Goal: Entertainment & Leisure: Consume media (video, audio)

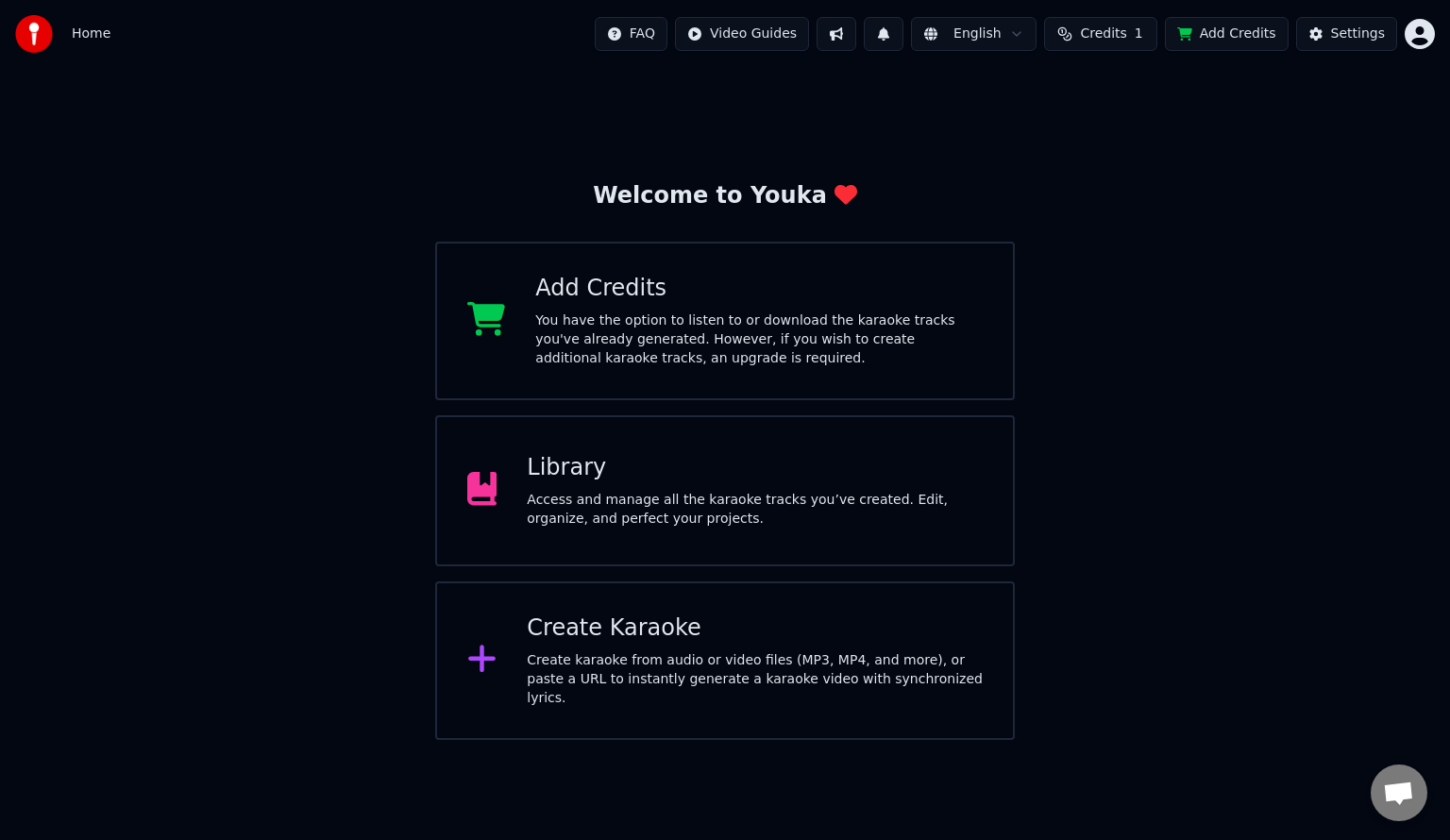
click at [675, 527] on div "Library Access and manage all the karaoke tracks you’ve created. Edit, organize…" at bounding box center [725, 490] width 580 height 151
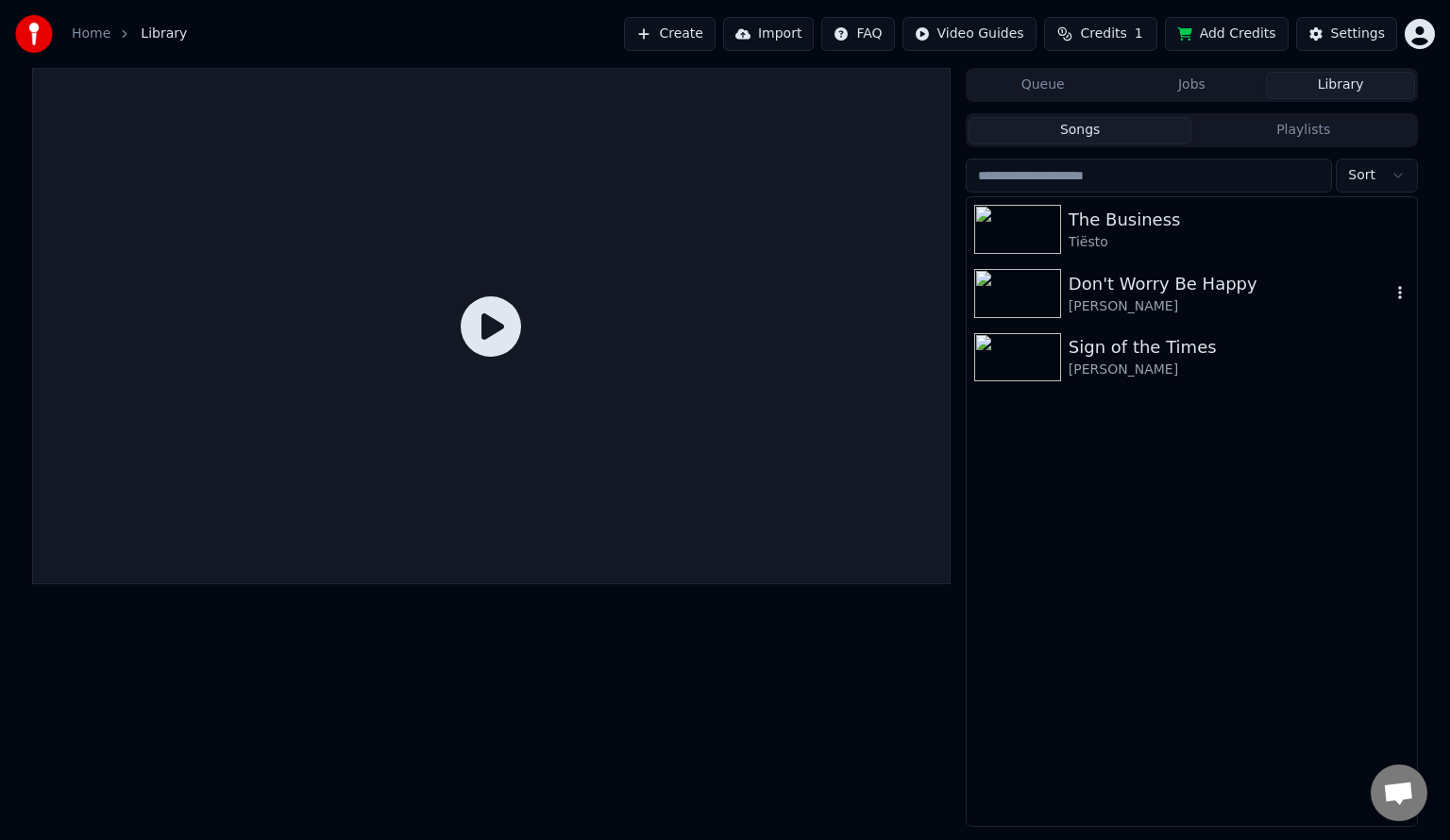
click at [1116, 308] on div "[PERSON_NAME]" at bounding box center [1230, 306] width 322 height 19
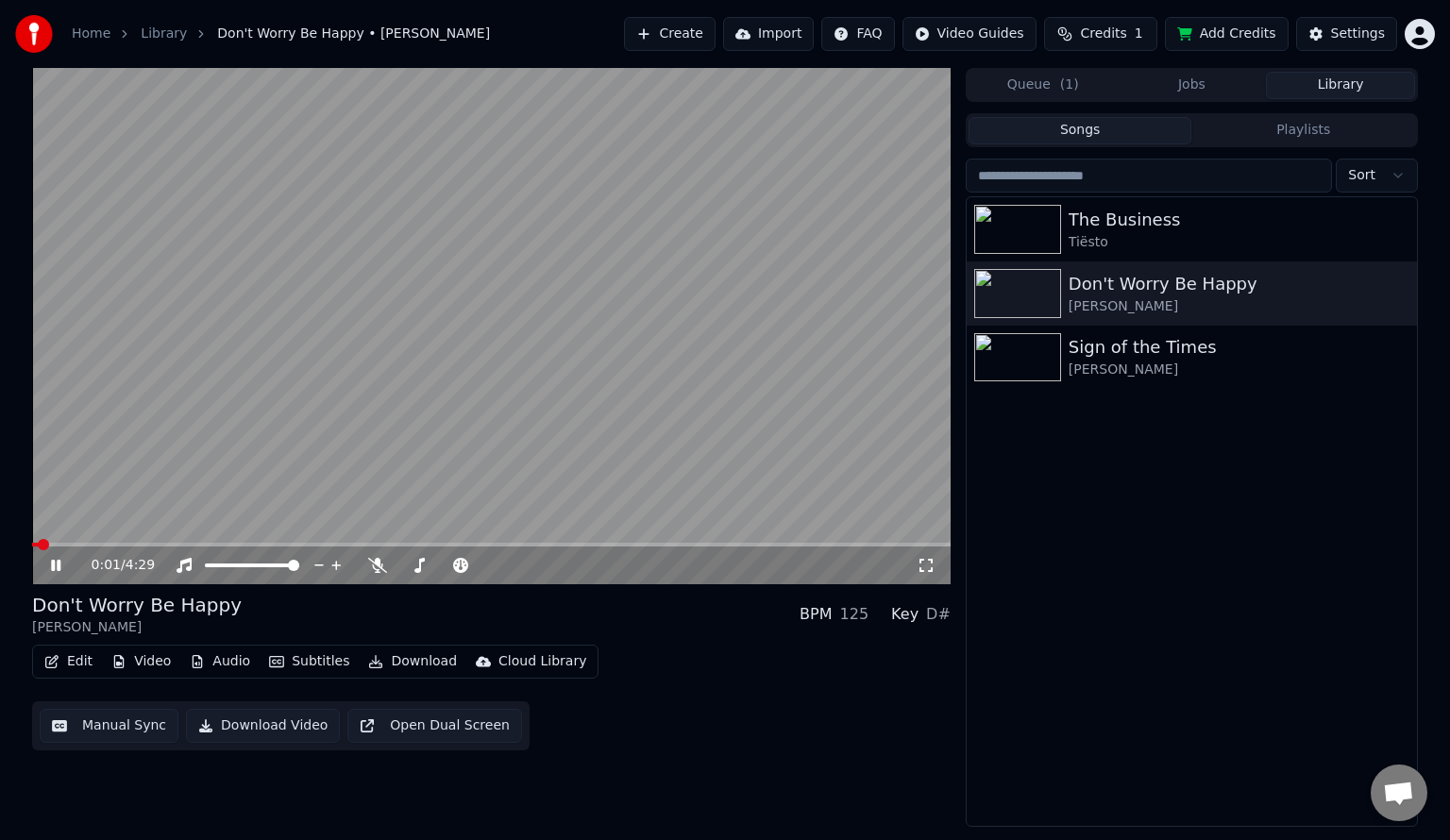
click at [929, 577] on div "0:01 / 4:29" at bounding box center [491, 565] width 919 height 38
click at [1130, 350] on div "Sign of the Times" at bounding box center [1230, 348] width 322 height 27
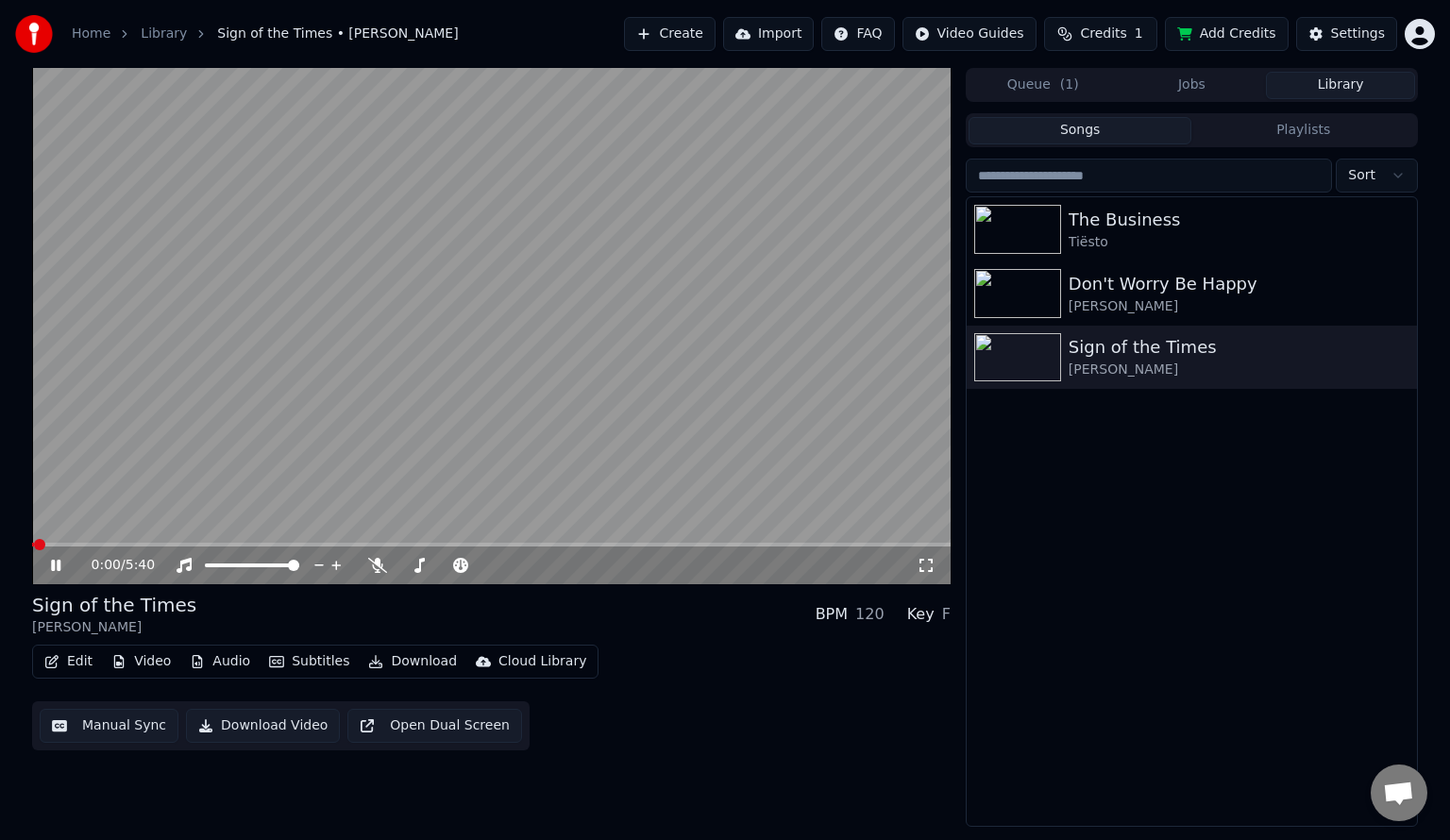
click at [936, 565] on div "0:00 / 5:40" at bounding box center [492, 565] width 904 height 19
click at [934, 565] on icon at bounding box center [926, 565] width 19 height 15
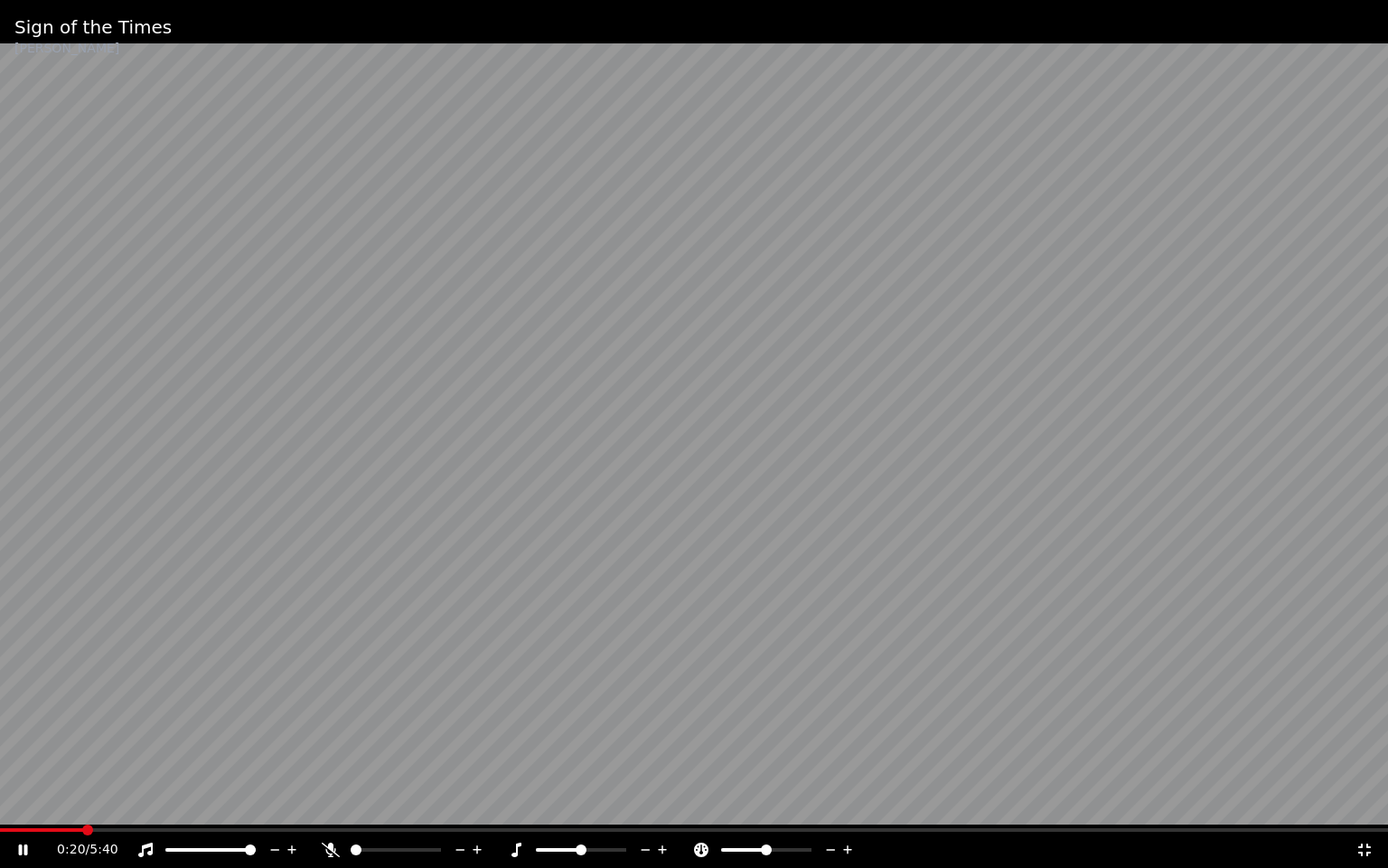
click at [338, 803] on icon at bounding box center [330, 849] width 18 height 14
click at [339, 803] on span at bounding box center [694, 830] width 1388 height 4
click at [333, 803] on icon at bounding box center [331, 849] width 10 height 14
click at [329, 803] on icon at bounding box center [330, 849] width 18 height 14
click at [148, 803] on icon at bounding box center [145, 849] width 14 height 14
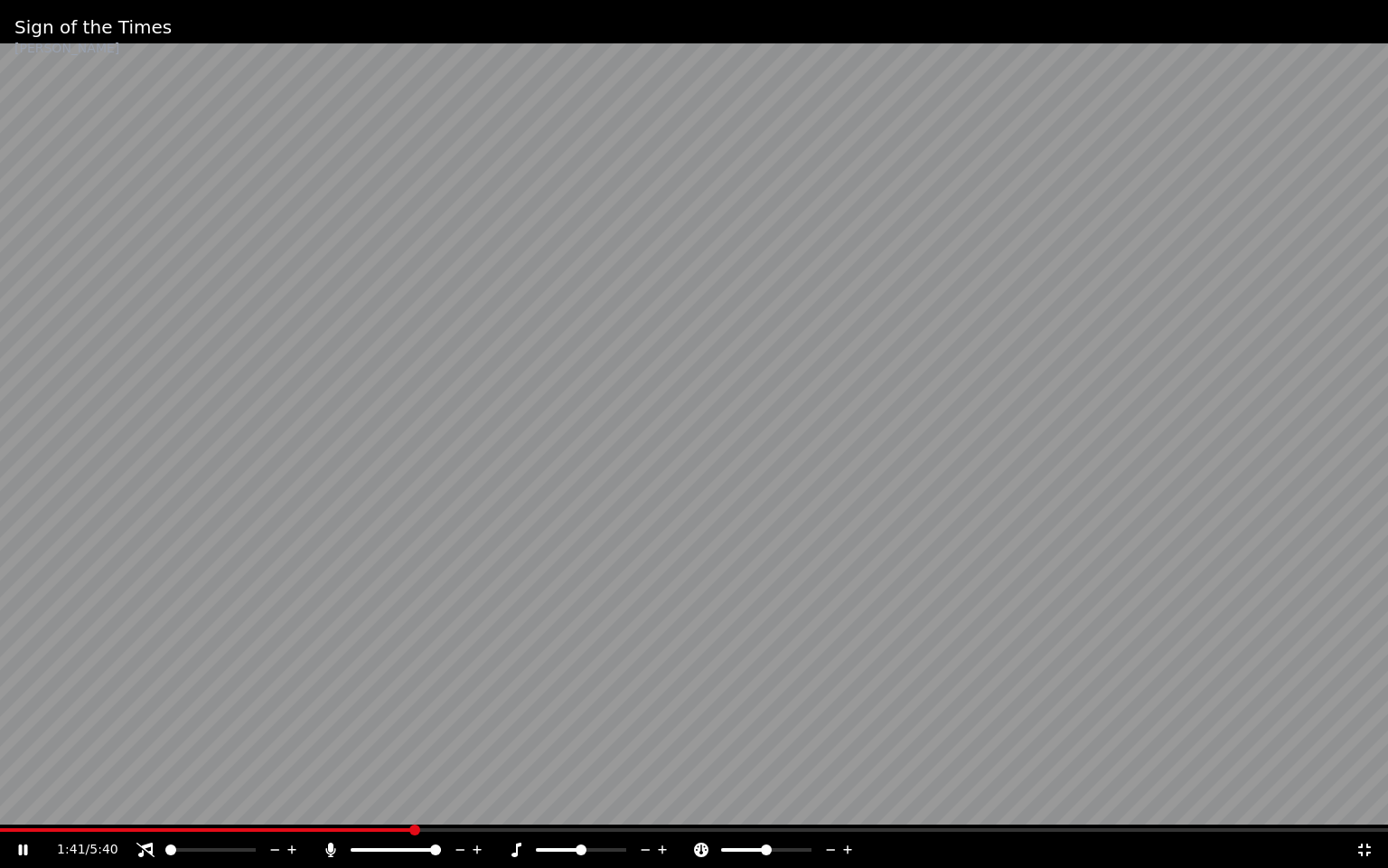
click at [144, 803] on icon at bounding box center [145, 849] width 18 height 14
click at [326, 803] on icon at bounding box center [331, 849] width 10 height 14
click at [0, 803] on span at bounding box center [5, 829] width 10 height 10
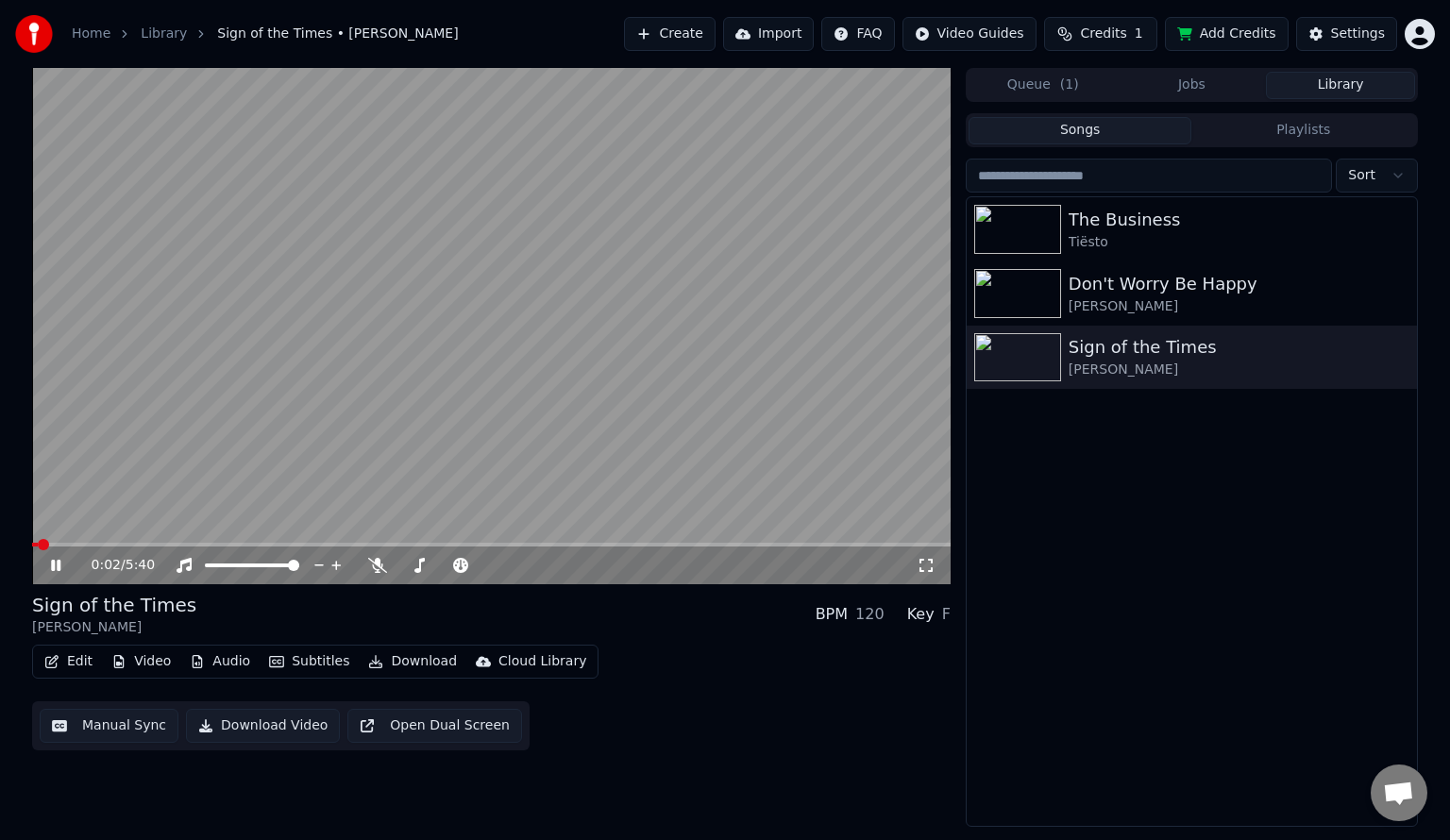
click at [528, 141] on video at bounding box center [491, 326] width 919 height 516
click at [1371, 37] on div "Settings" at bounding box center [1358, 34] width 54 height 19
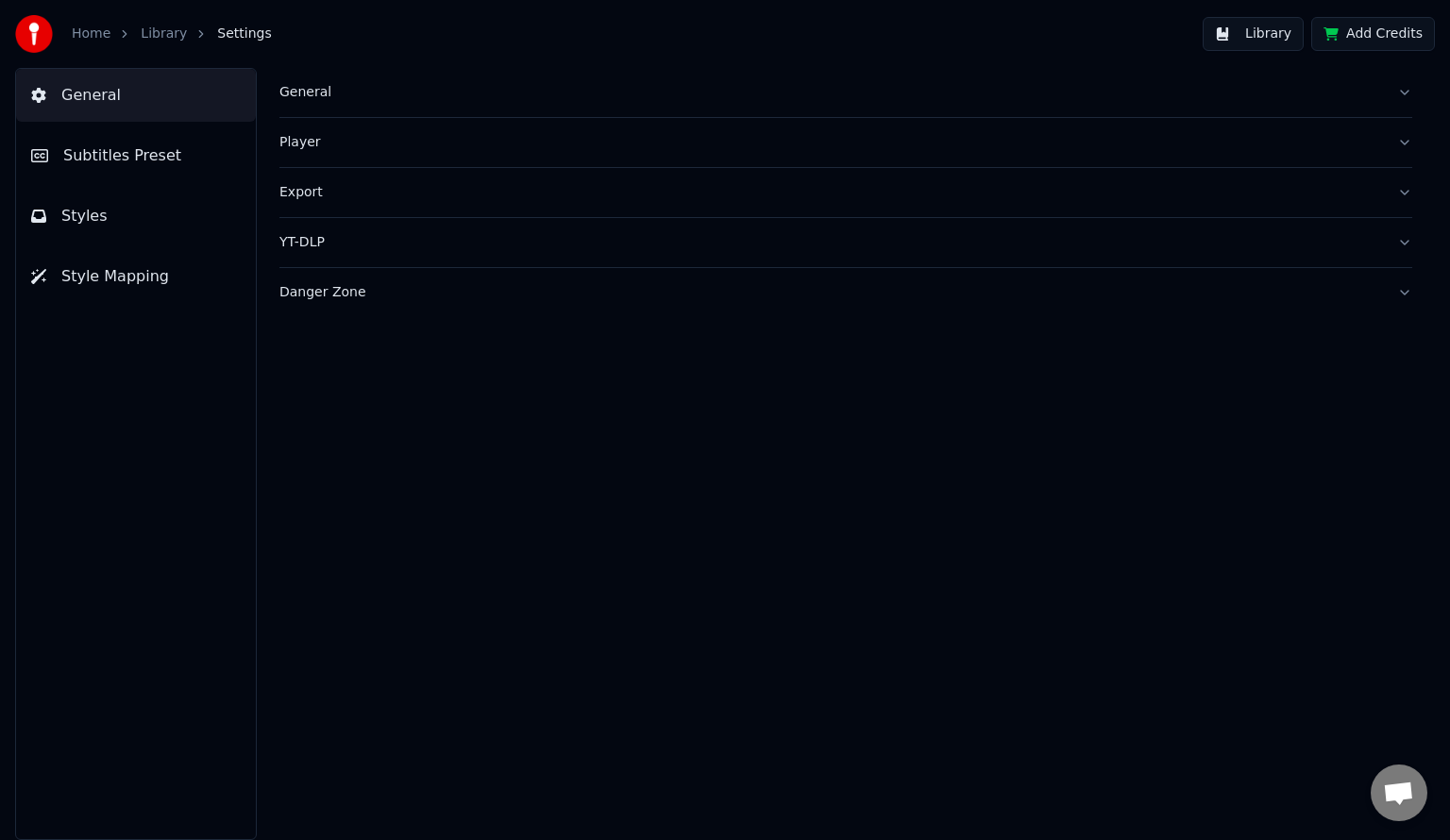
click at [162, 171] on button "Subtitles Preset" at bounding box center [135, 155] width 239 height 53
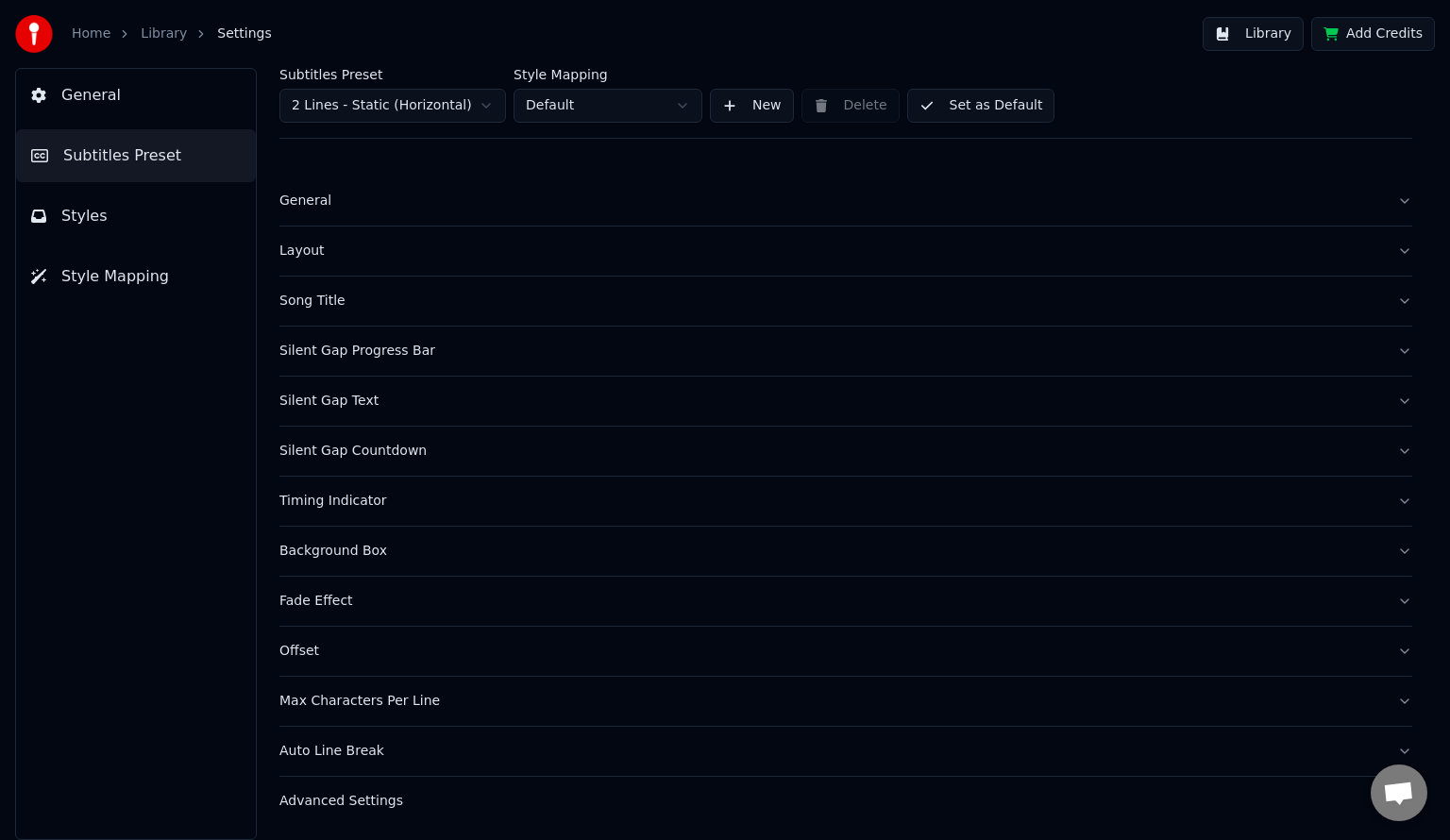
click at [385, 407] on div "Silent Gap Text" at bounding box center [830, 401] width 1102 height 19
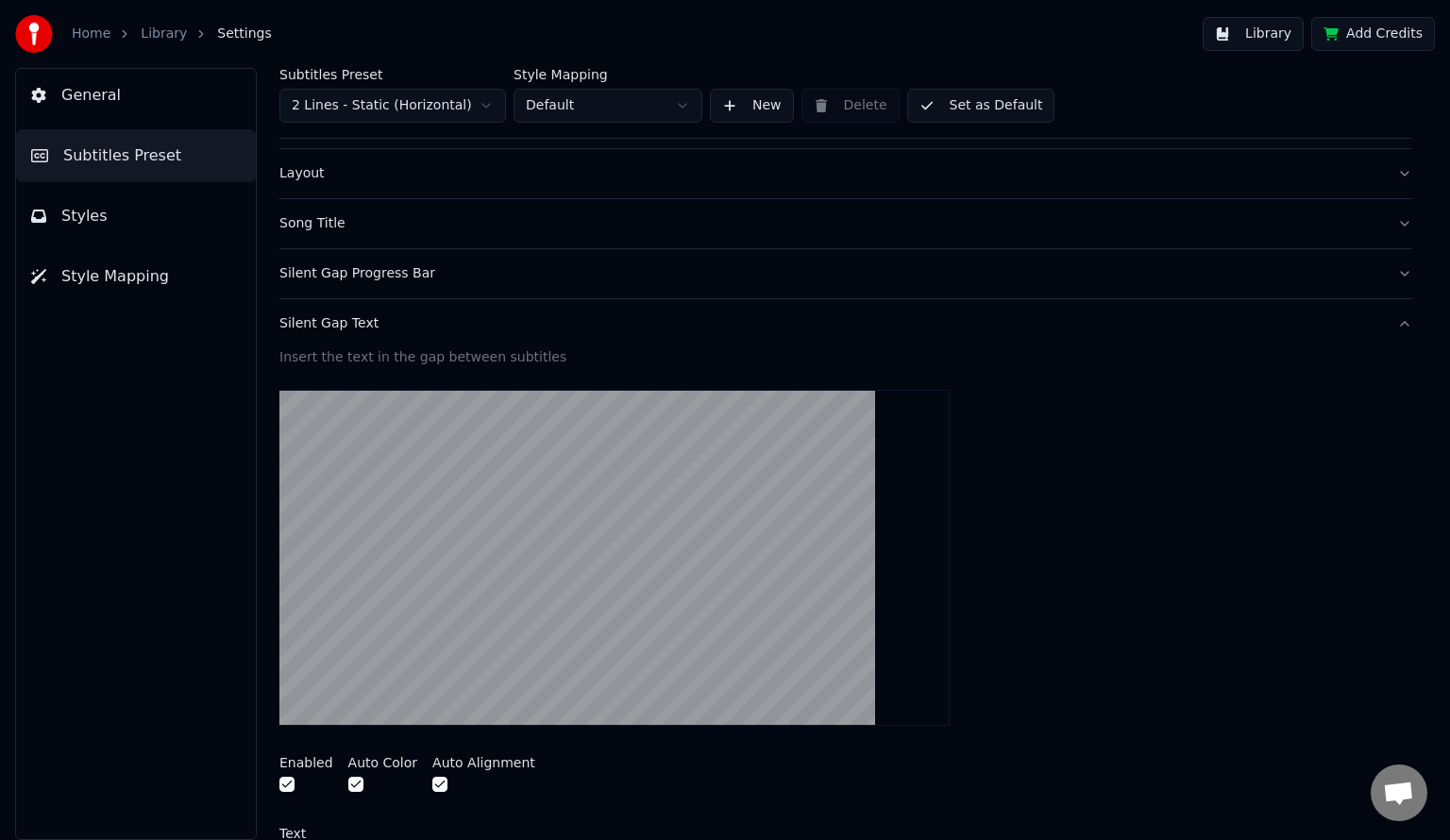
scroll to position [65, 0]
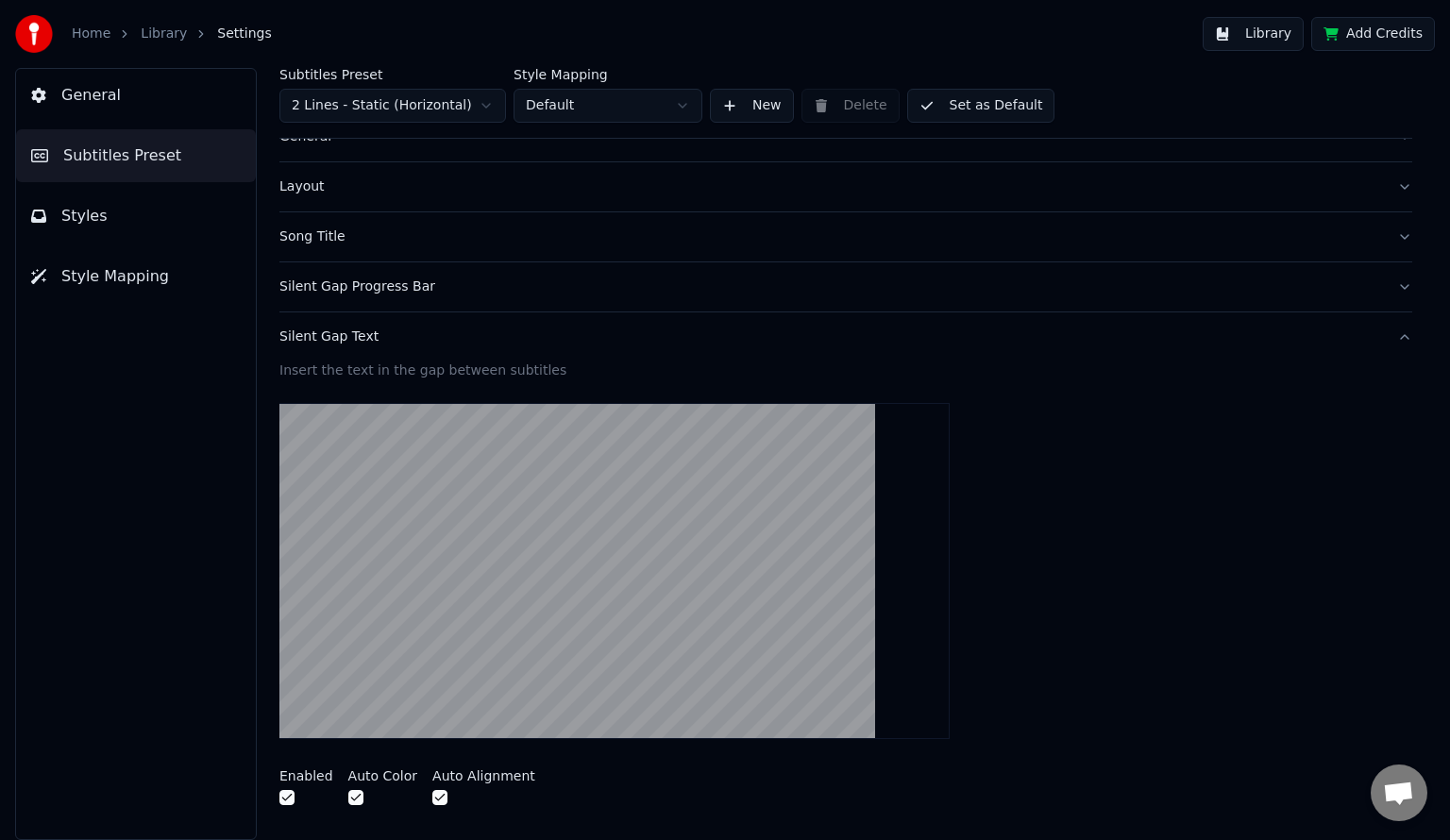
click at [472, 343] on div "Silent Gap Text" at bounding box center [830, 337] width 1102 height 19
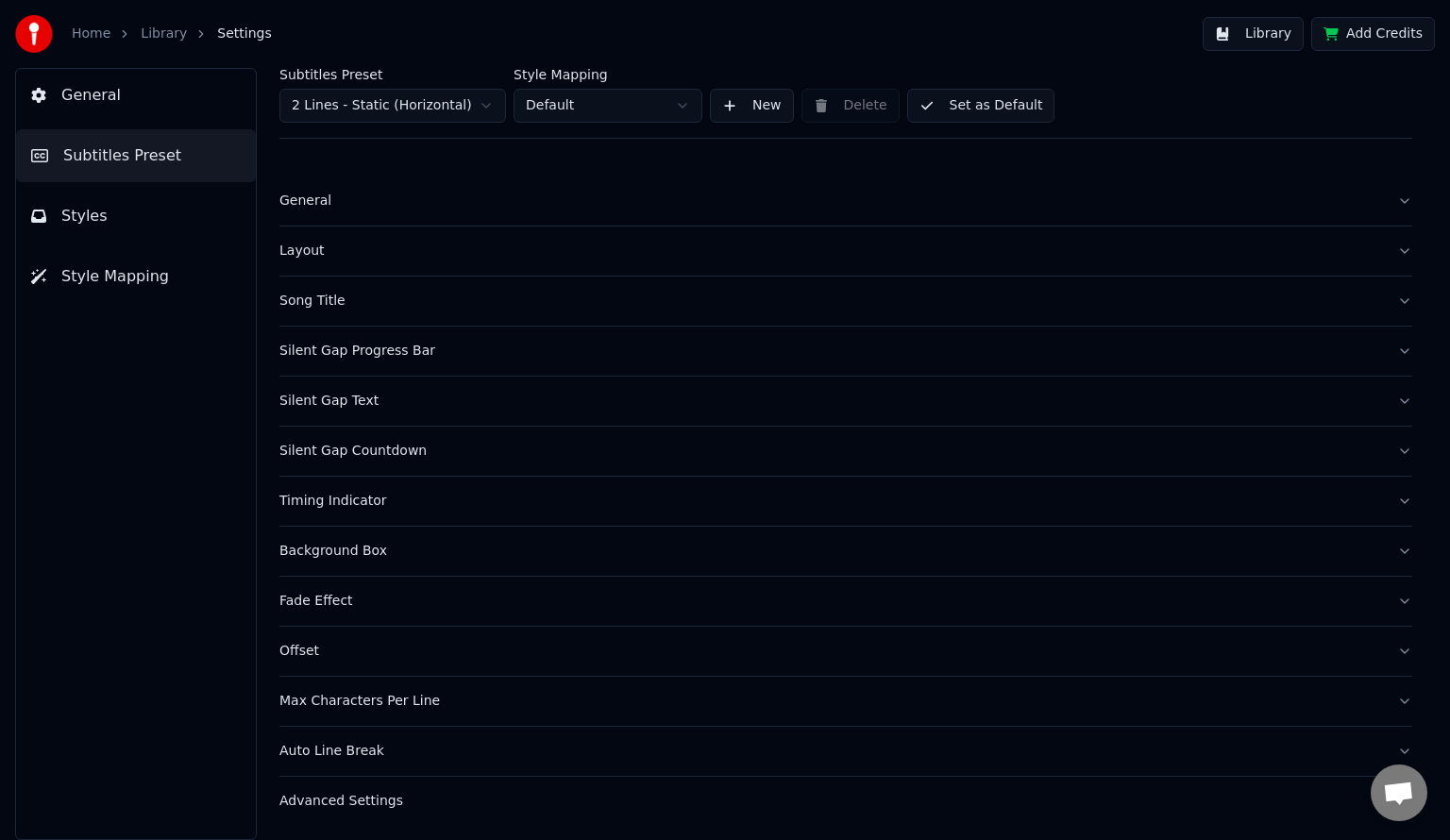
click at [494, 344] on div "Silent Gap Progress Bar" at bounding box center [830, 350] width 1102 height 19
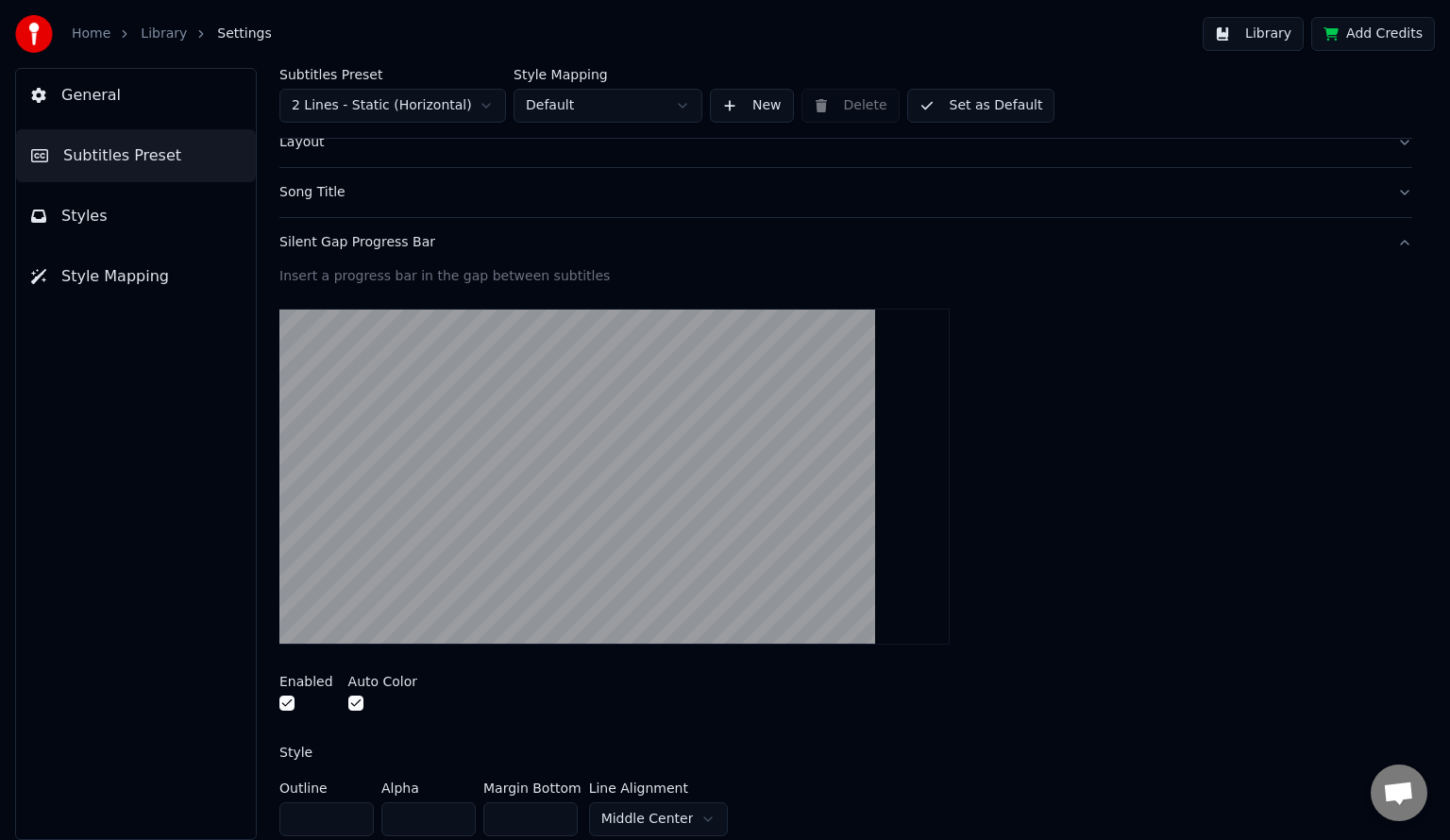
scroll to position [106, 0]
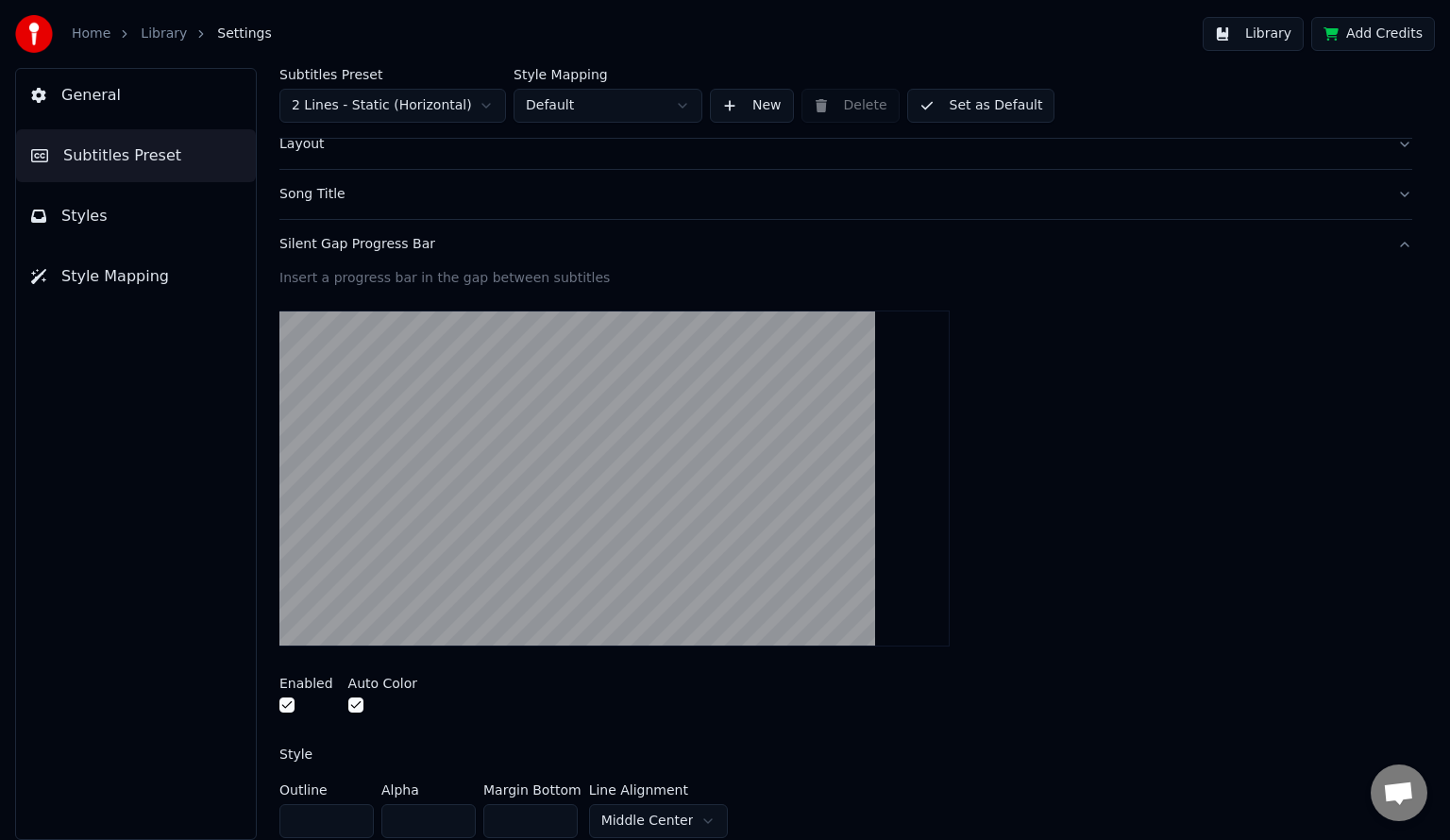
click at [759, 536] on video at bounding box center [614, 479] width 670 height 336
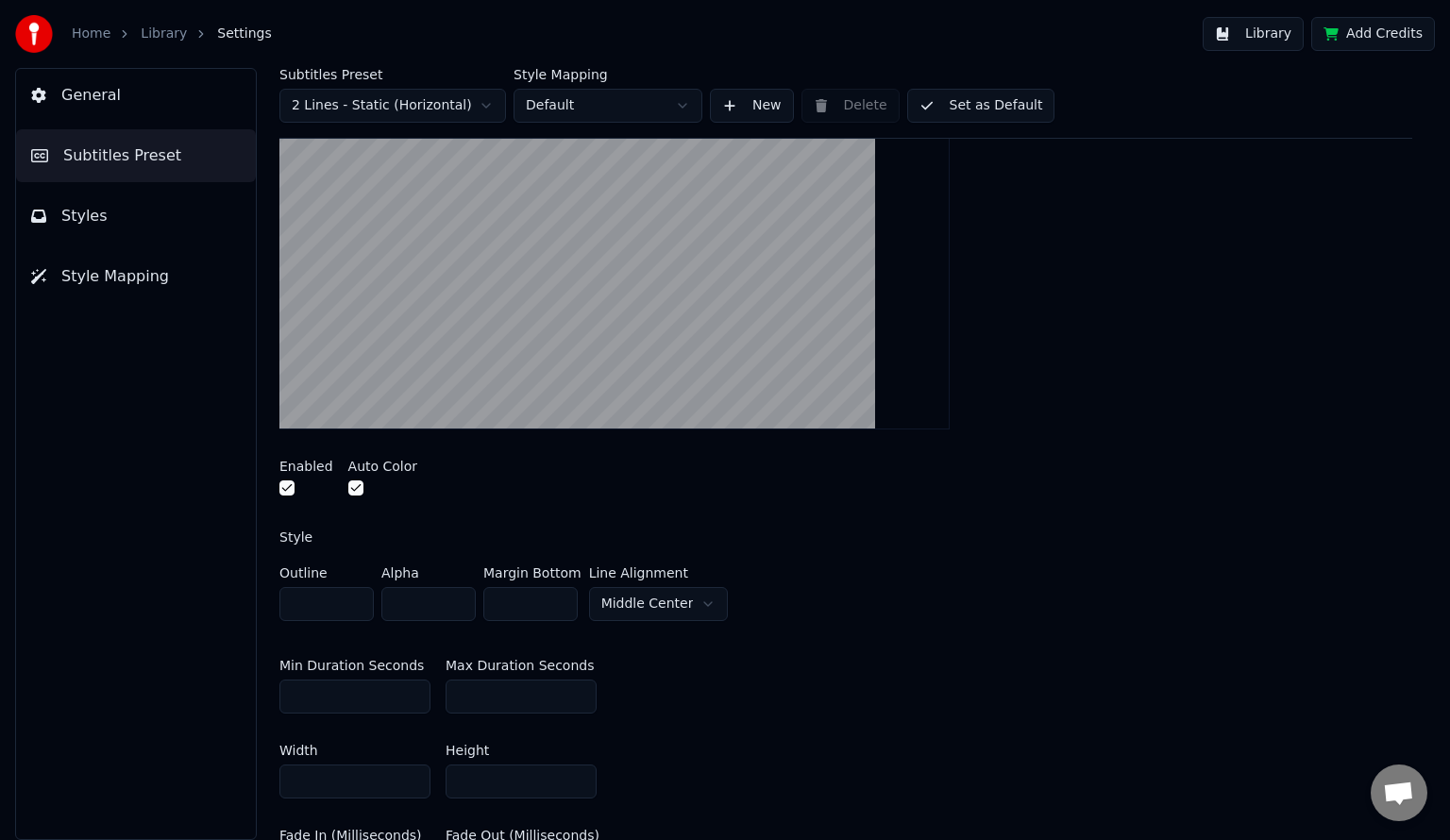
scroll to position [321, 0]
click at [691, 615] on button "Middle Center" at bounding box center [658, 607] width 140 height 34
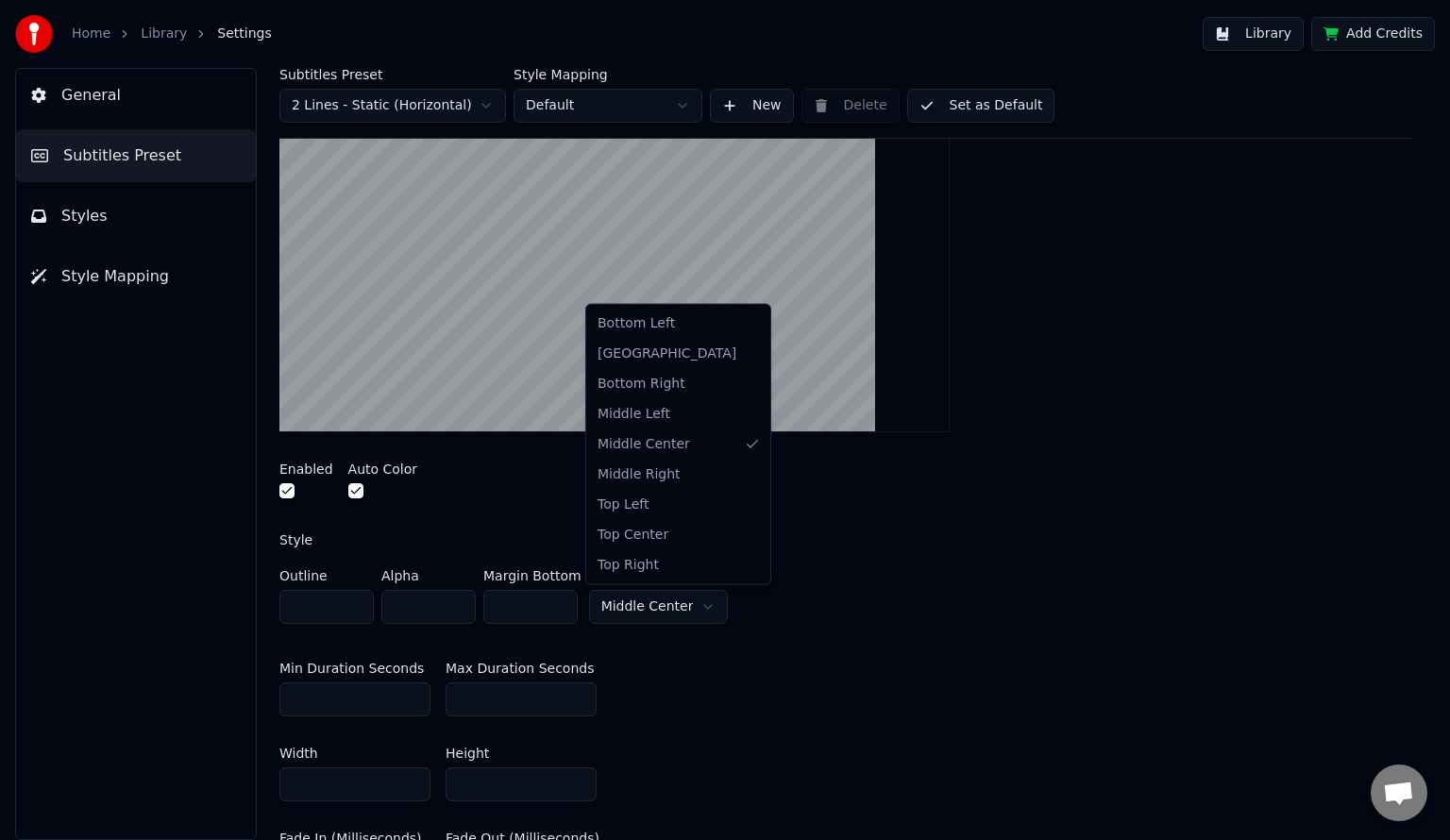
click at [963, 626] on html "Home Library Settings Library Add Credits General Subtitles Preset Styles Style…" at bounding box center [725, 420] width 1450 height 840
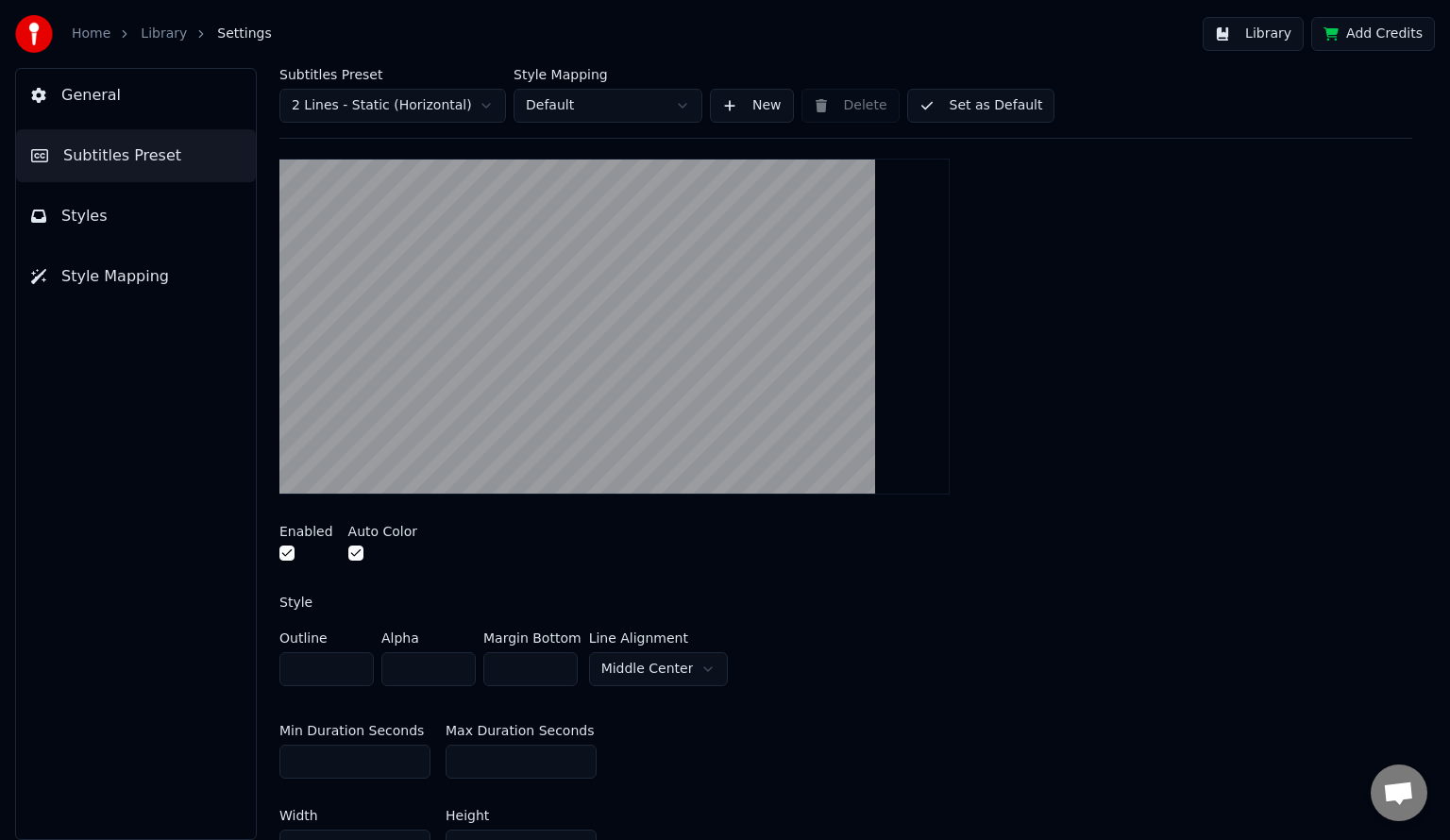
scroll to position [257, 0]
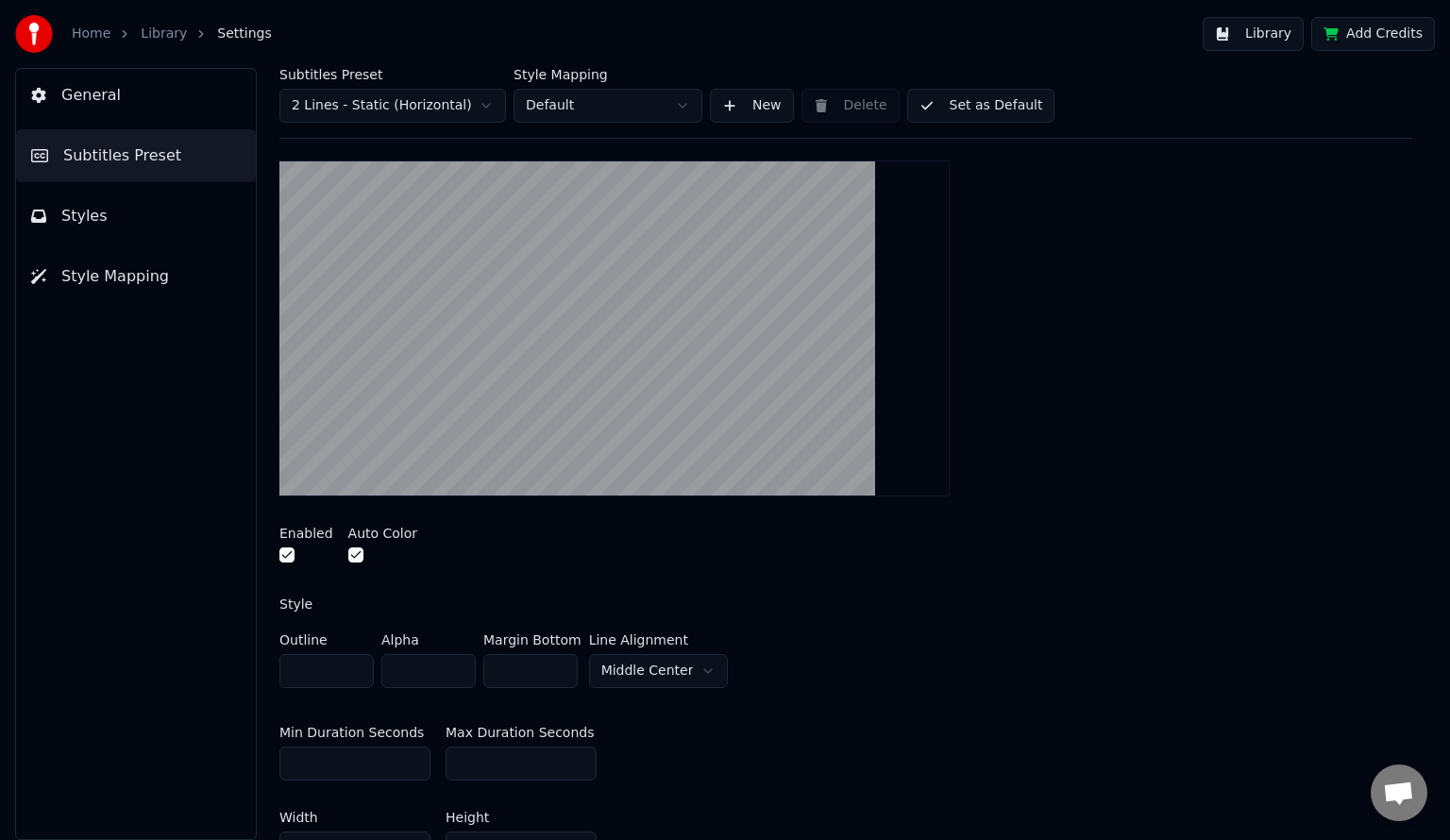
click at [287, 554] on button "button" at bounding box center [286, 554] width 15 height 15
click at [985, 103] on button "Set as Default" at bounding box center [981, 105] width 148 height 34
click at [104, 28] on link "Home" at bounding box center [90, 34] width 39 height 19
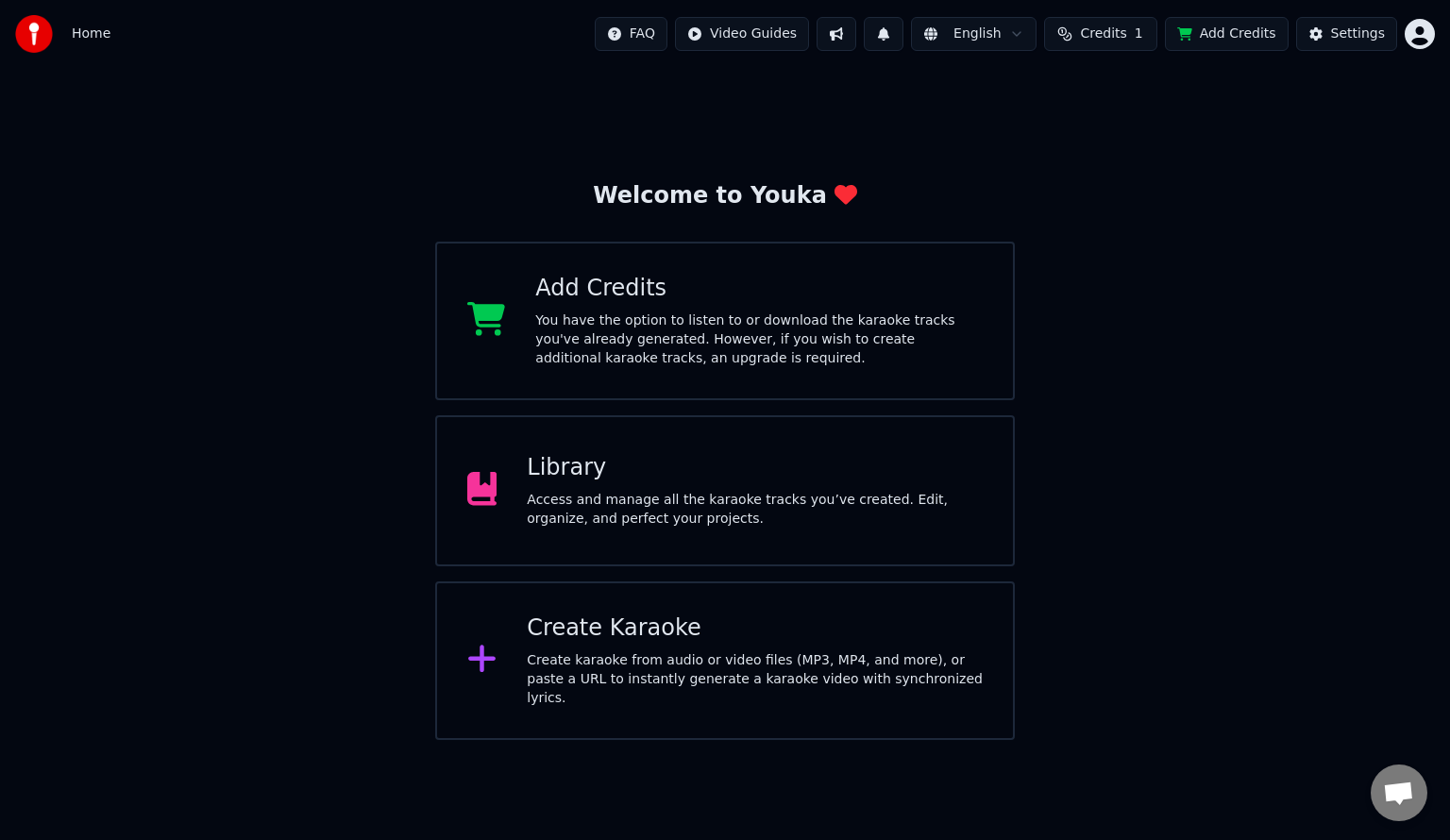
click at [693, 487] on div "Library Access and manage all the karaoke tracks you’ve created. Edit, organize…" at bounding box center [754, 490] width 456 height 75
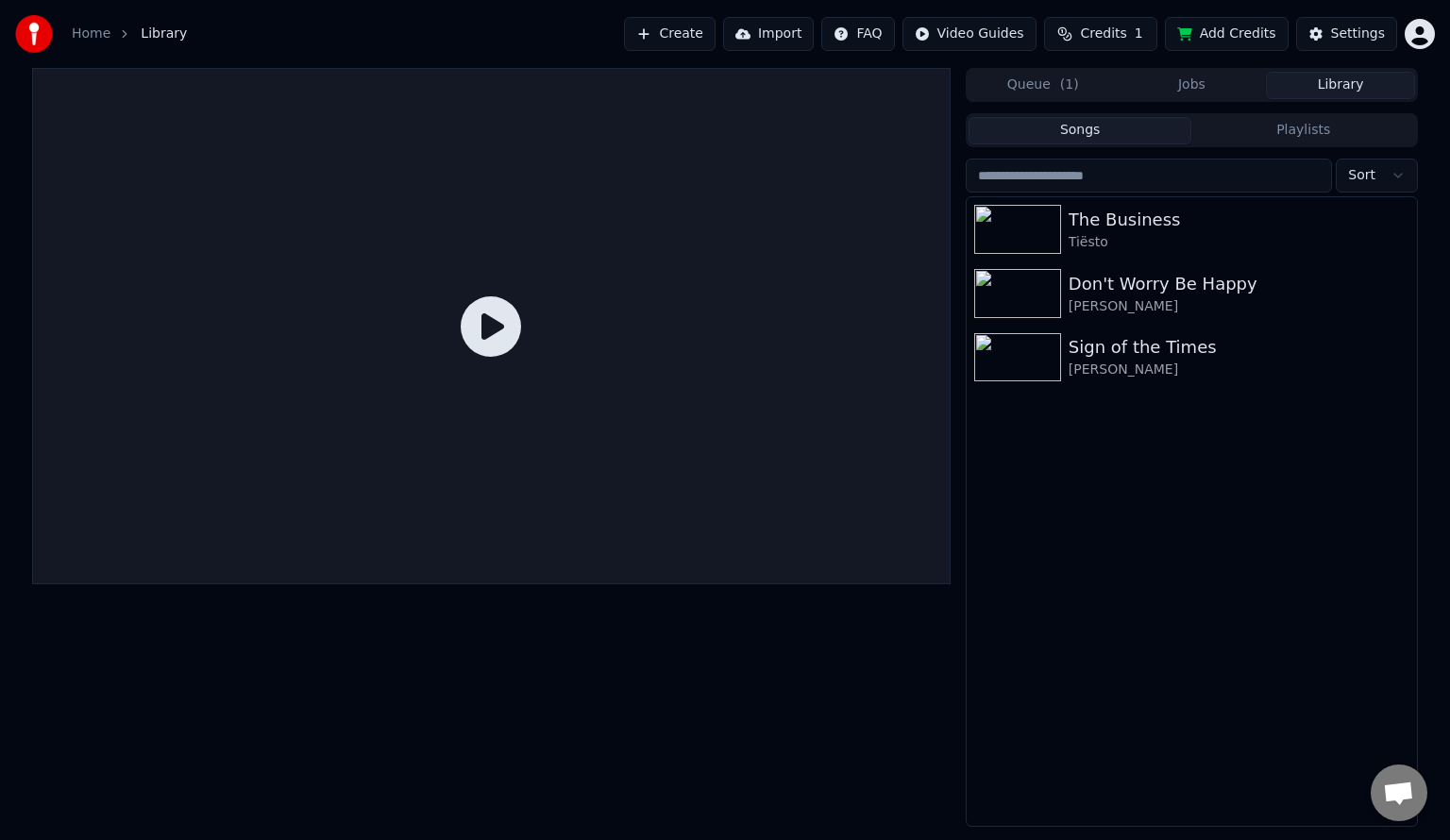
click at [1175, 368] on div "[PERSON_NAME]" at bounding box center [1238, 369] width 341 height 19
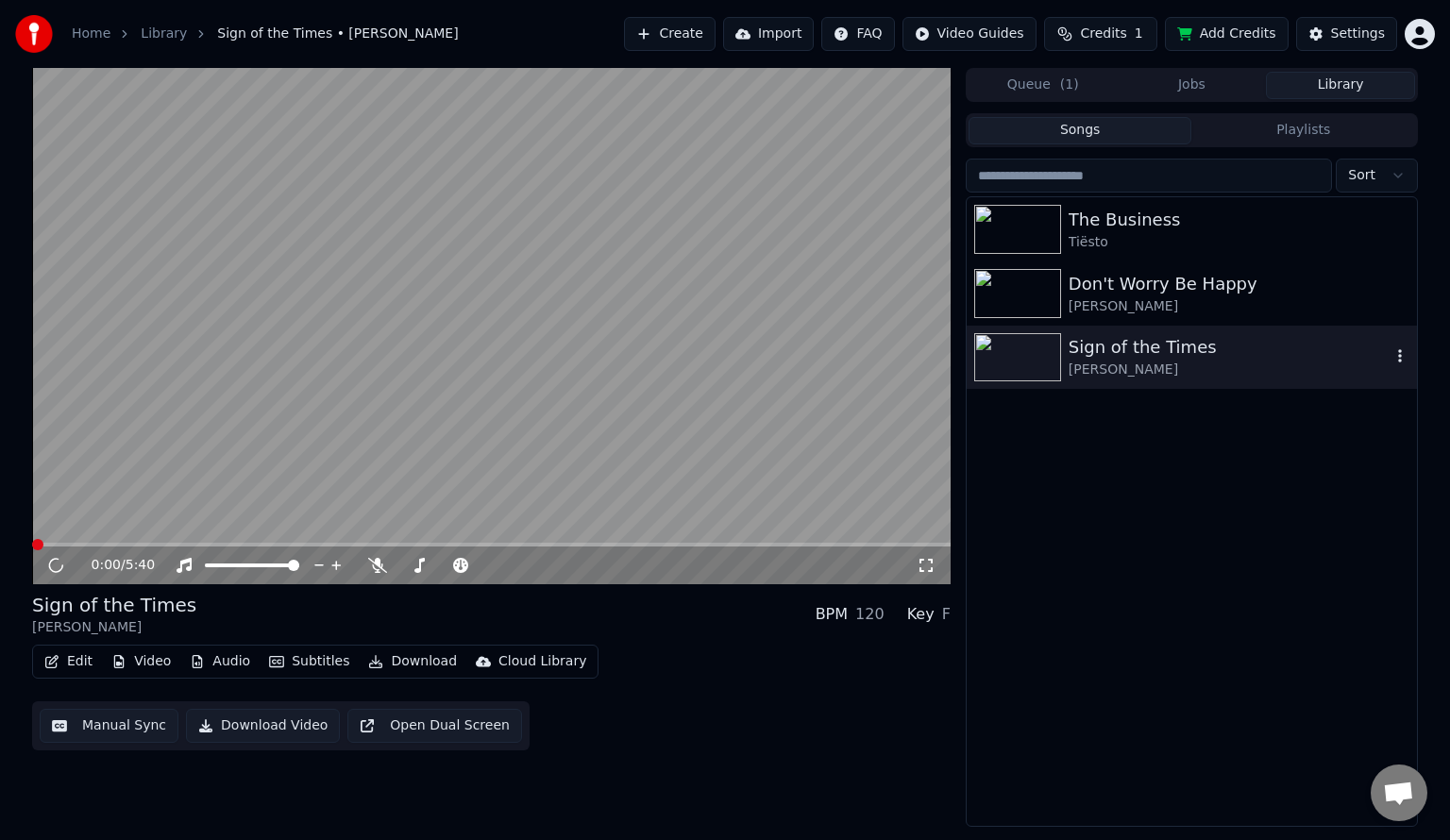
click at [949, 562] on div "0:00 / 5:40" at bounding box center [491, 565] width 919 height 38
click at [926, 578] on div "0:00 / 5:40" at bounding box center [491, 565] width 919 height 38
click at [932, 575] on div "0:01 / 5:40" at bounding box center [491, 565] width 919 height 38
click at [929, 558] on icon at bounding box center [926, 565] width 19 height 15
click at [535, 379] on video at bounding box center [491, 326] width 919 height 516
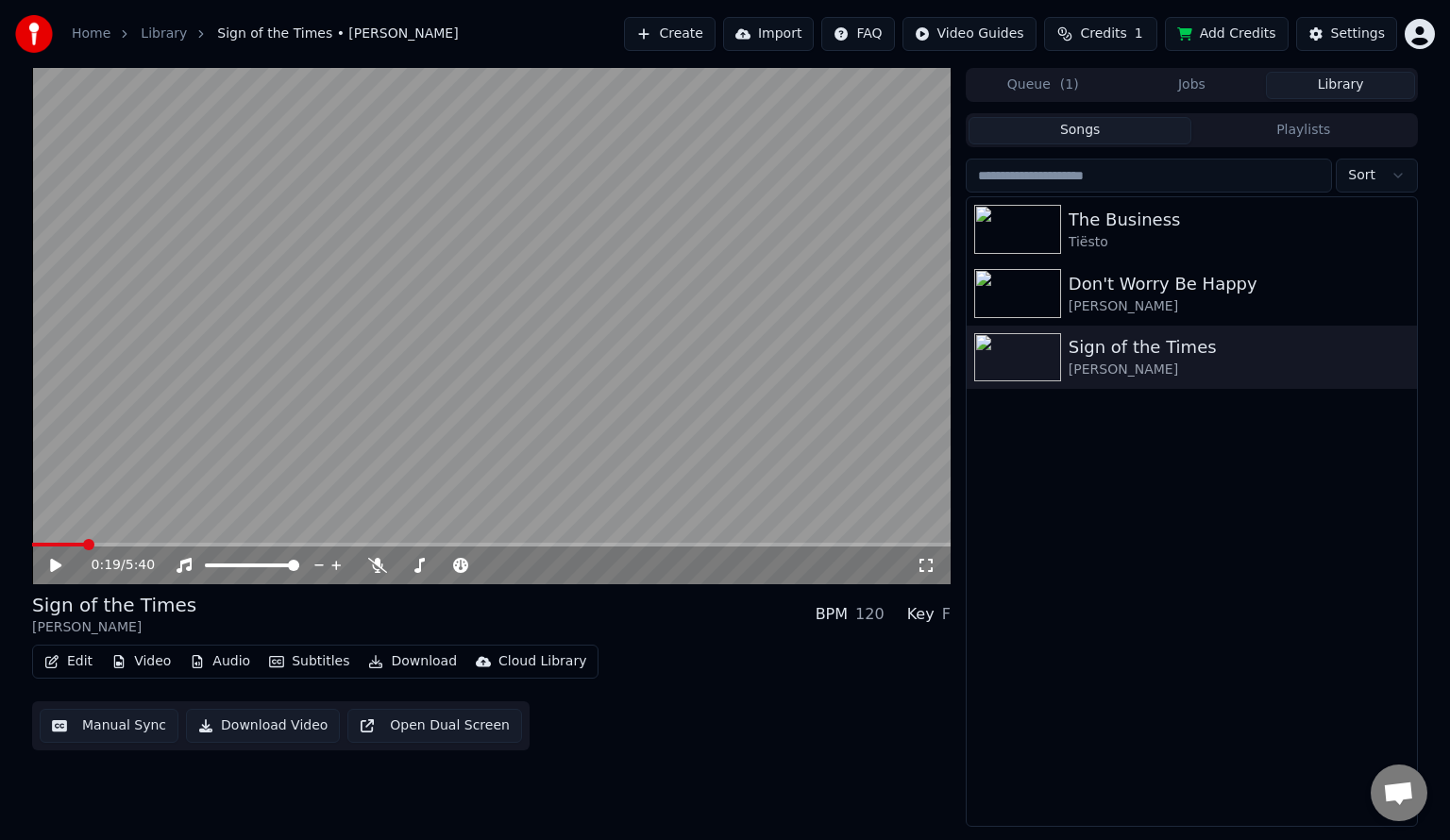
click at [1341, 27] on div "Settings" at bounding box center [1358, 34] width 54 height 19
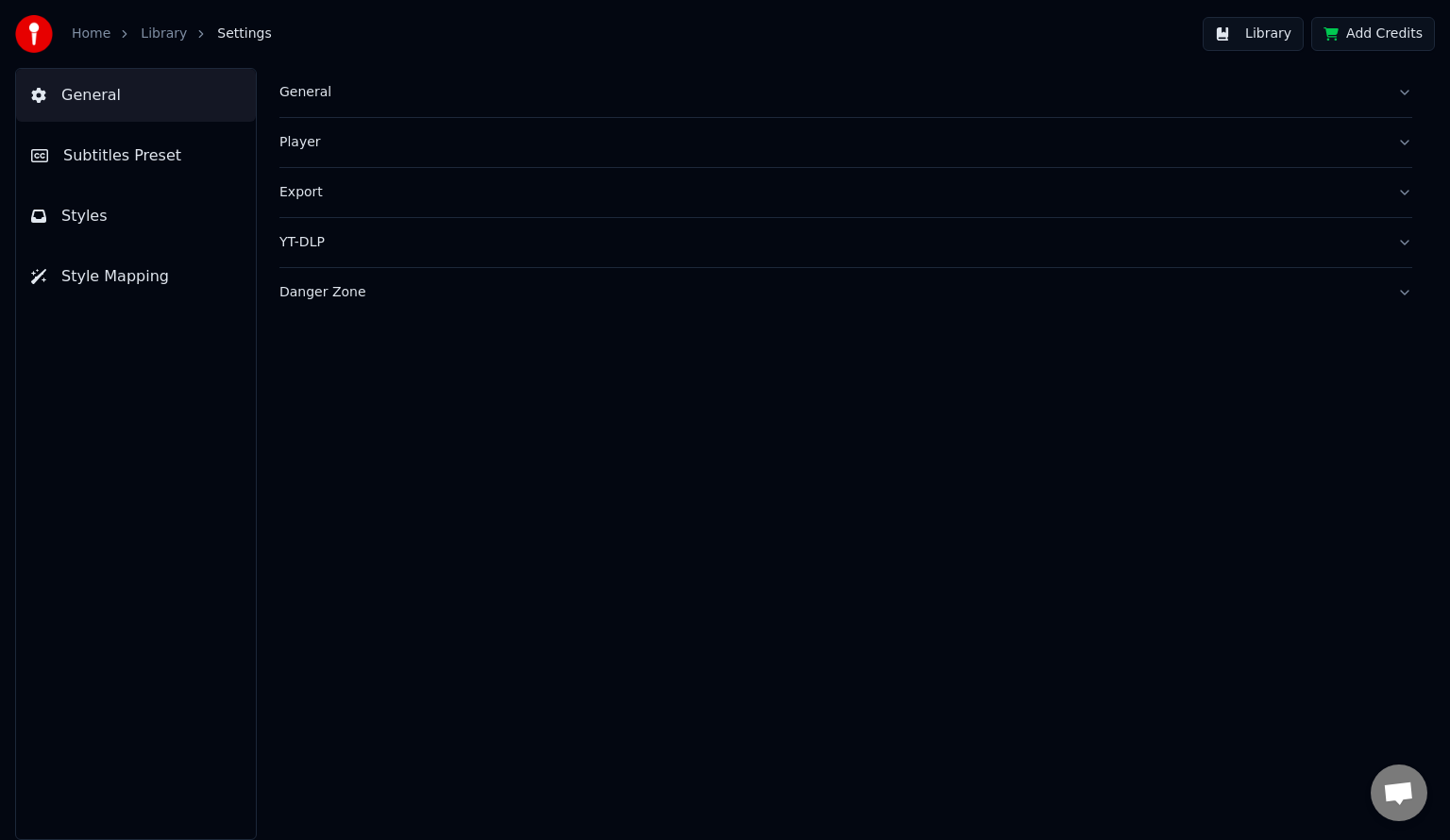
click at [197, 148] on button "Subtitles Preset" at bounding box center [135, 155] width 239 height 53
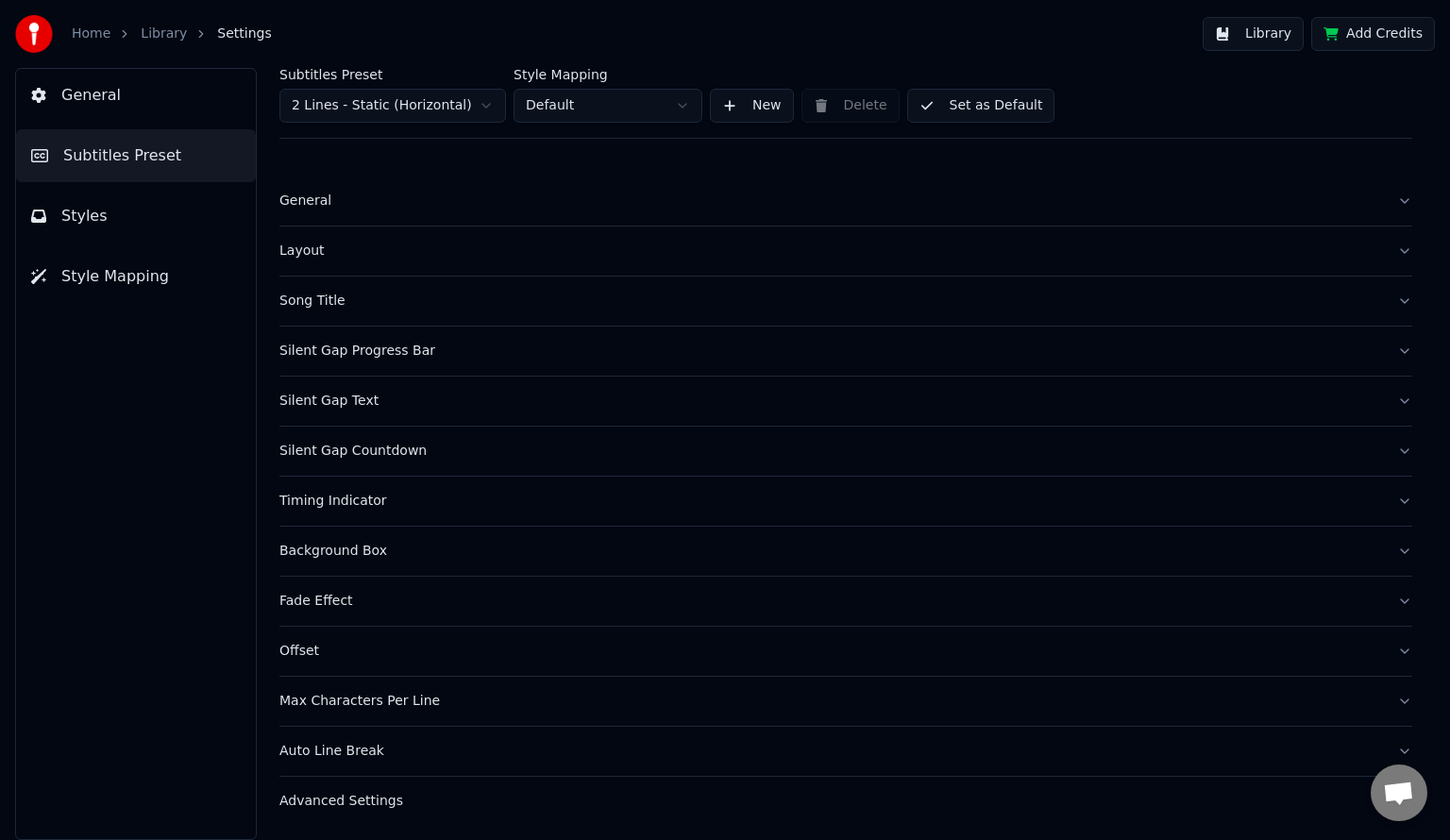
click at [406, 353] on div "Silent Gap Progress Bar" at bounding box center [830, 350] width 1102 height 19
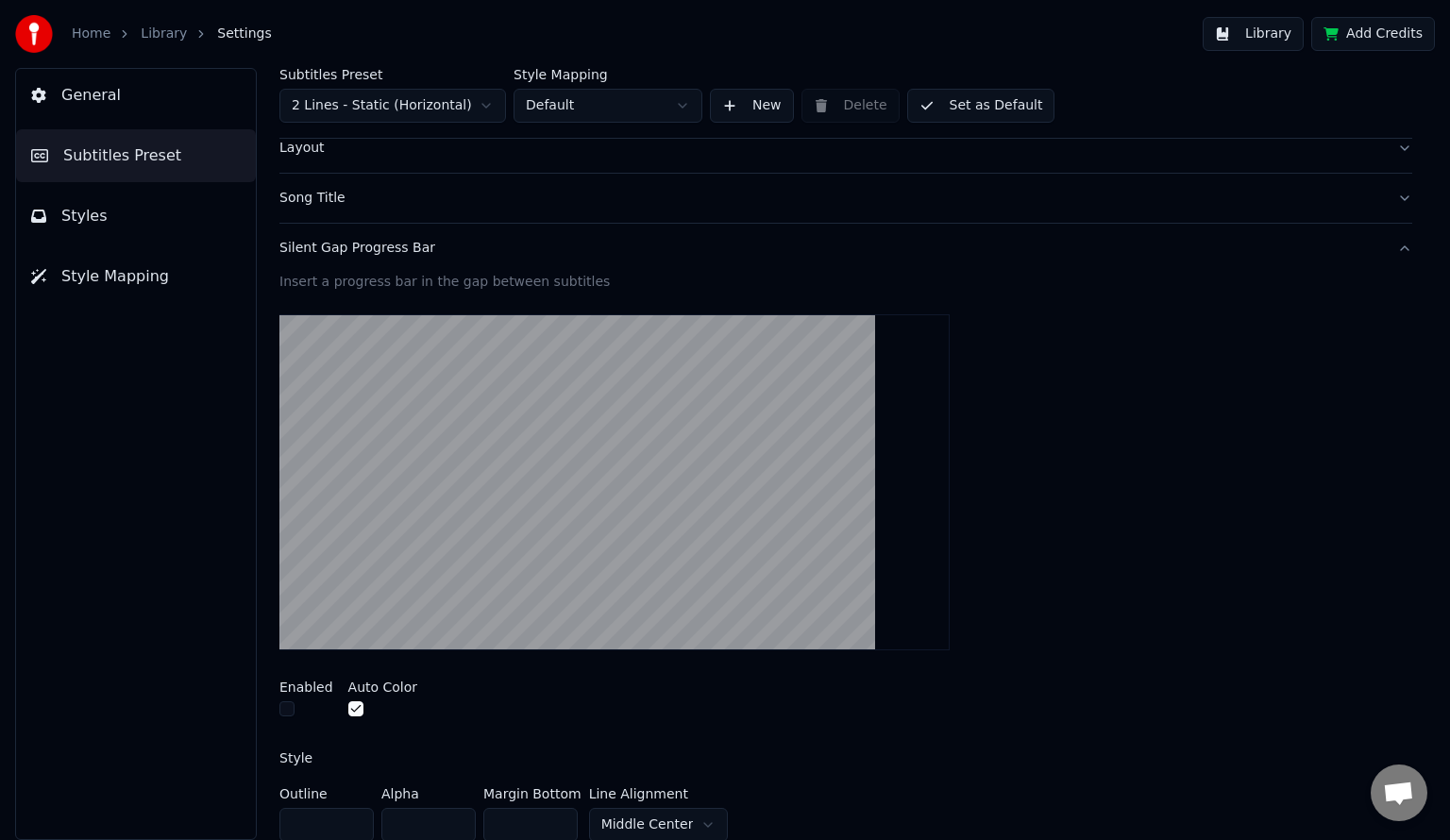
scroll to position [128, 0]
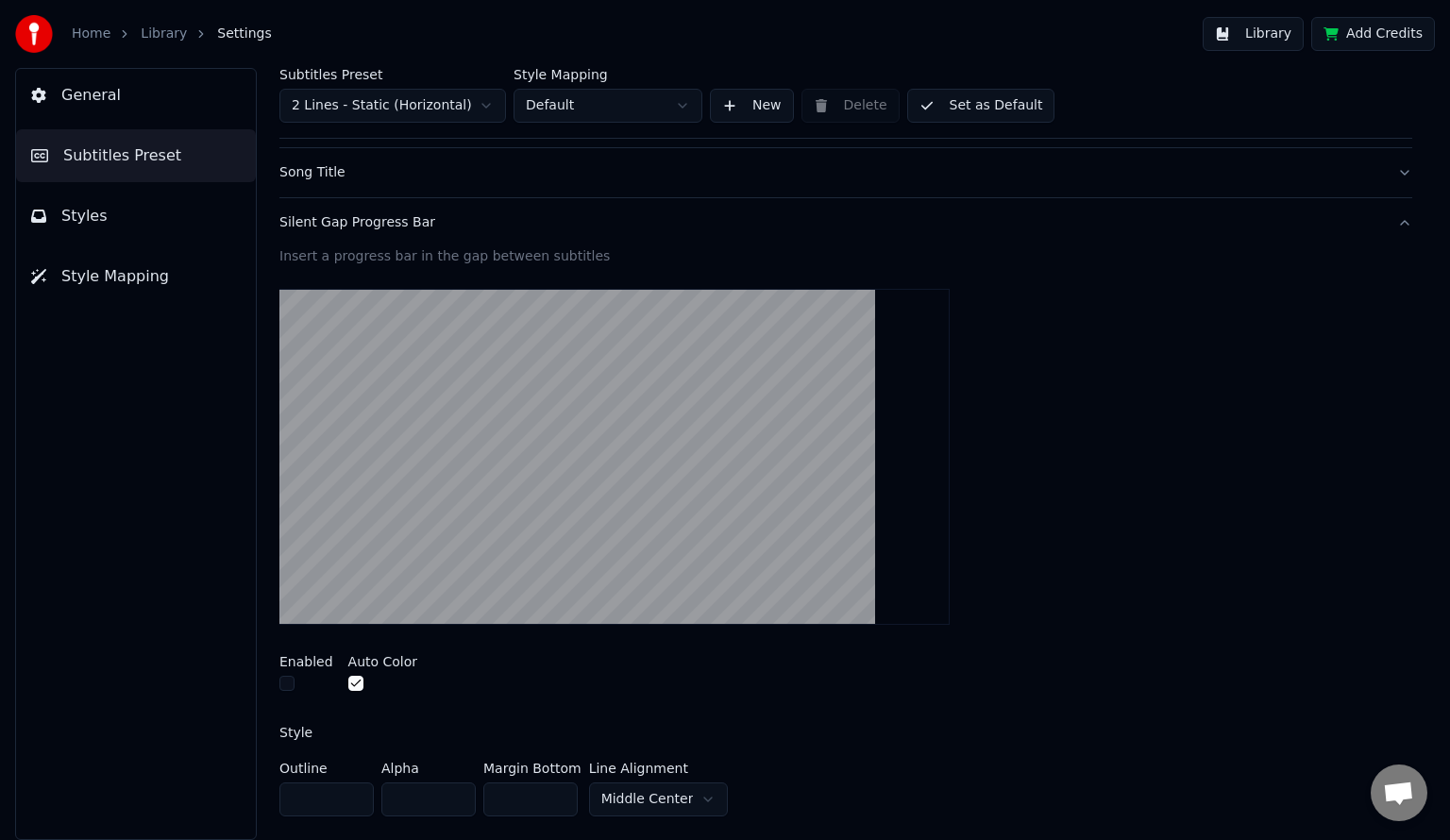
click at [287, 680] on button "button" at bounding box center [286, 683] width 15 height 15
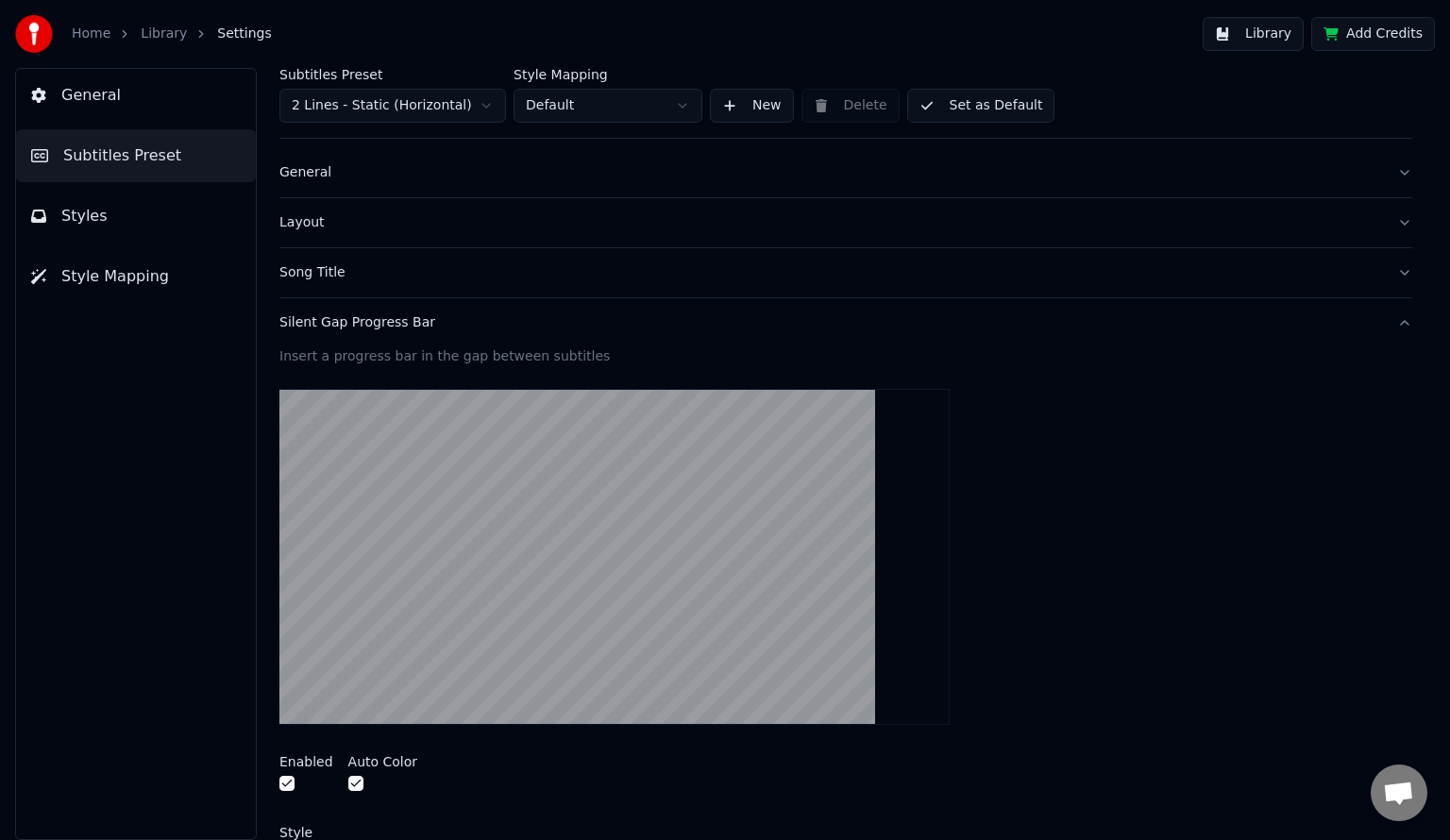
scroll to position [0, 0]
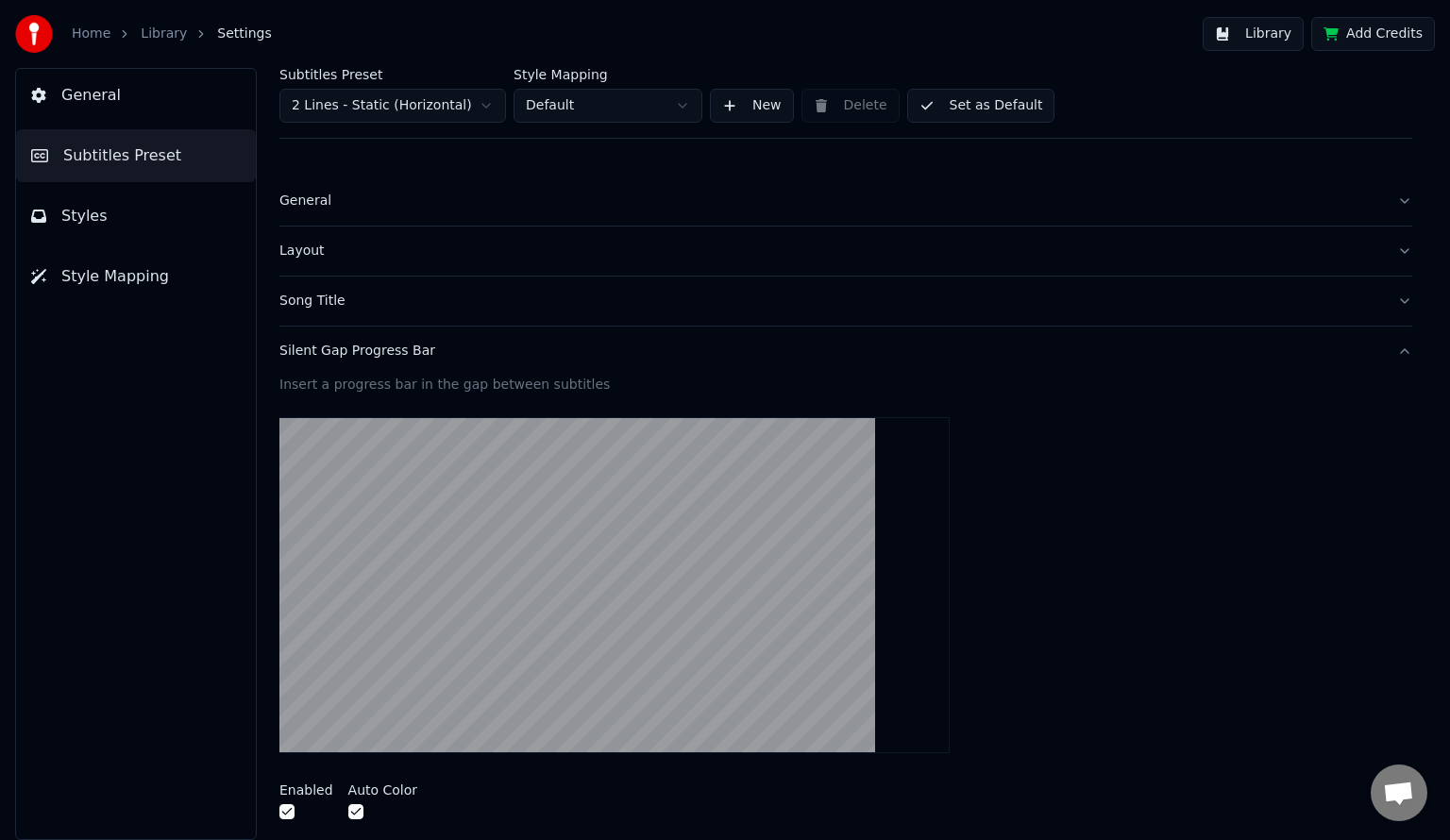
click at [450, 358] on div "Silent Gap Progress Bar" at bounding box center [830, 350] width 1102 height 19
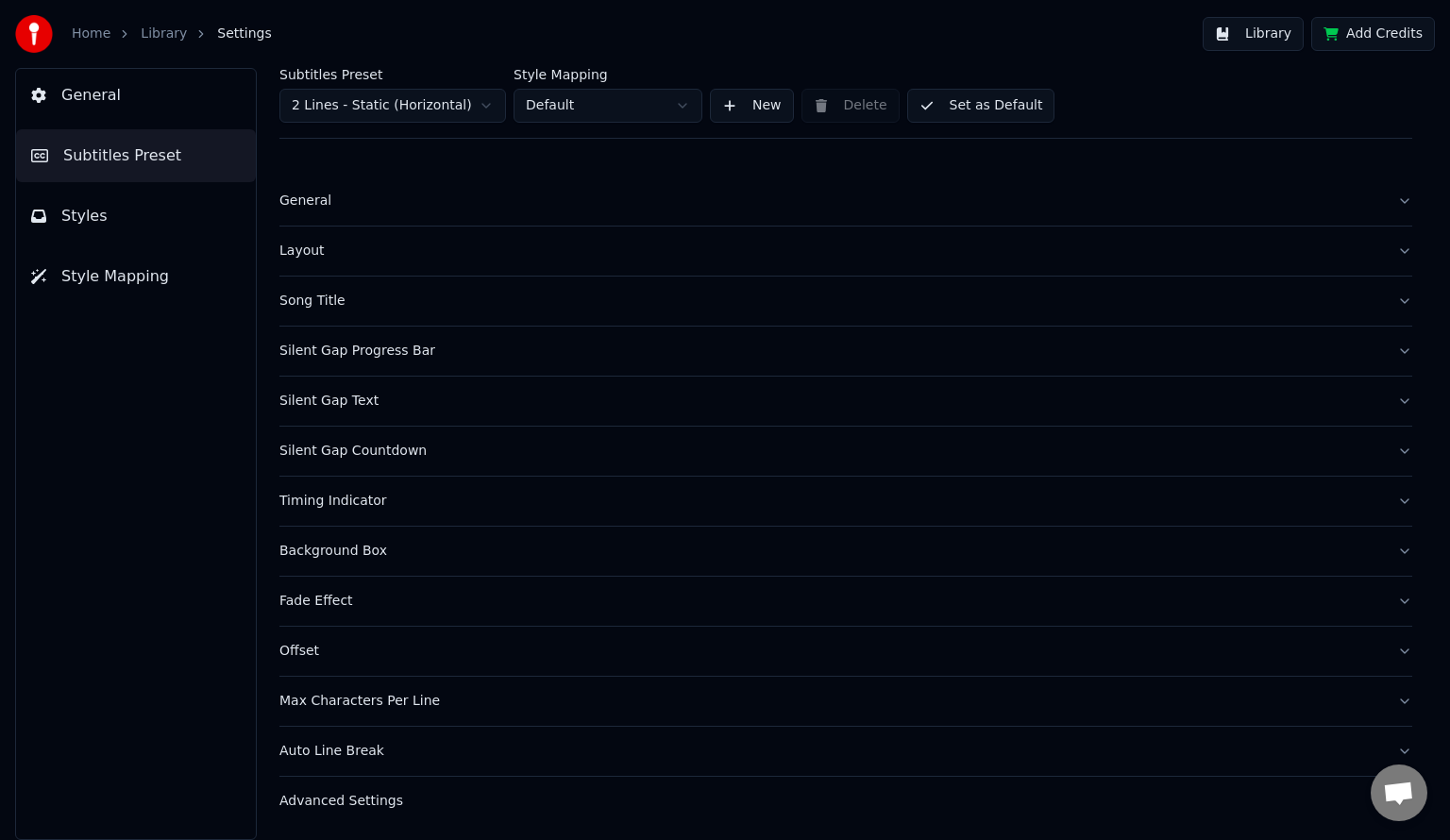
click at [472, 286] on button "Song Title" at bounding box center [845, 301] width 1133 height 49
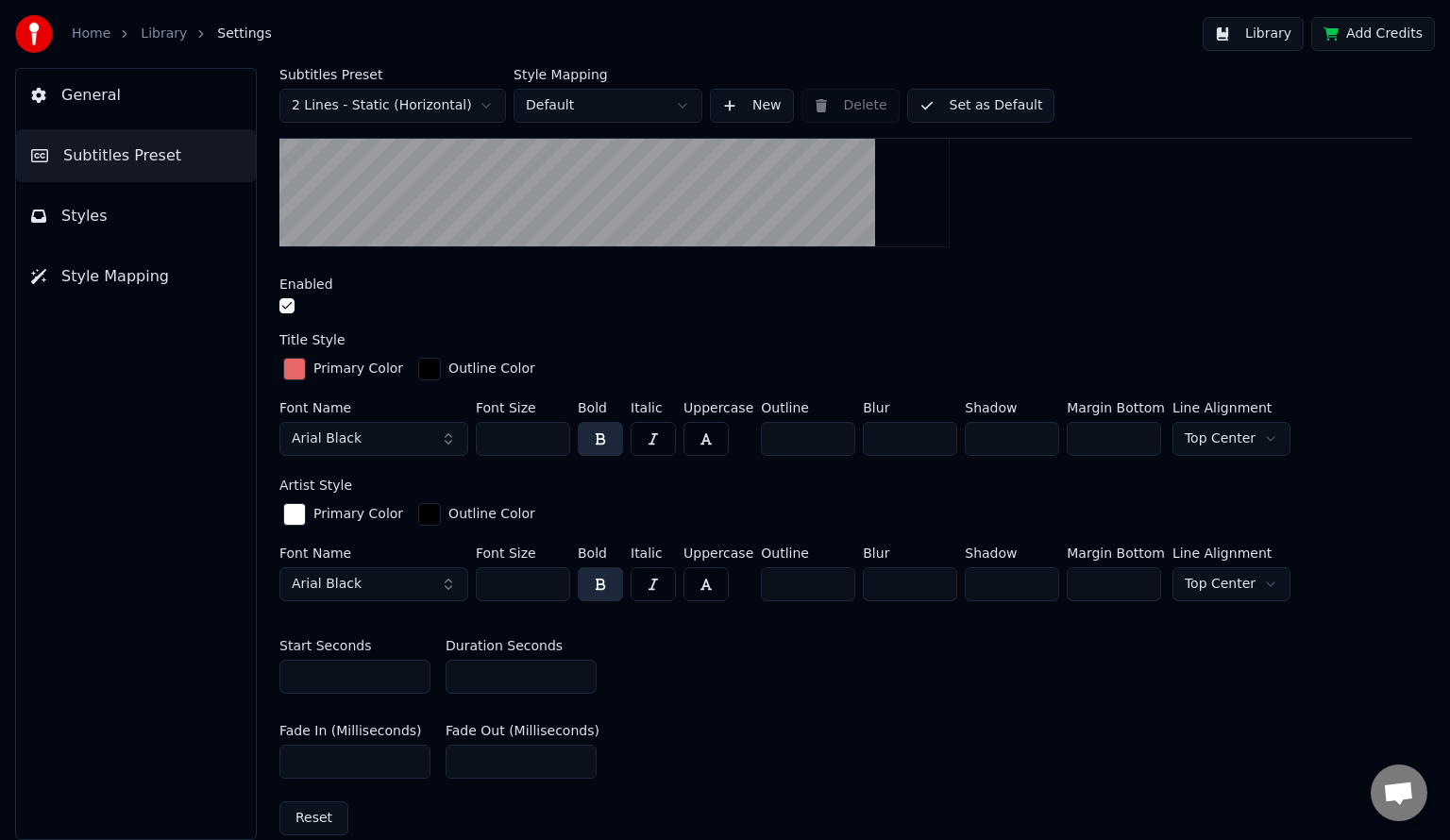
scroll to position [497, 0]
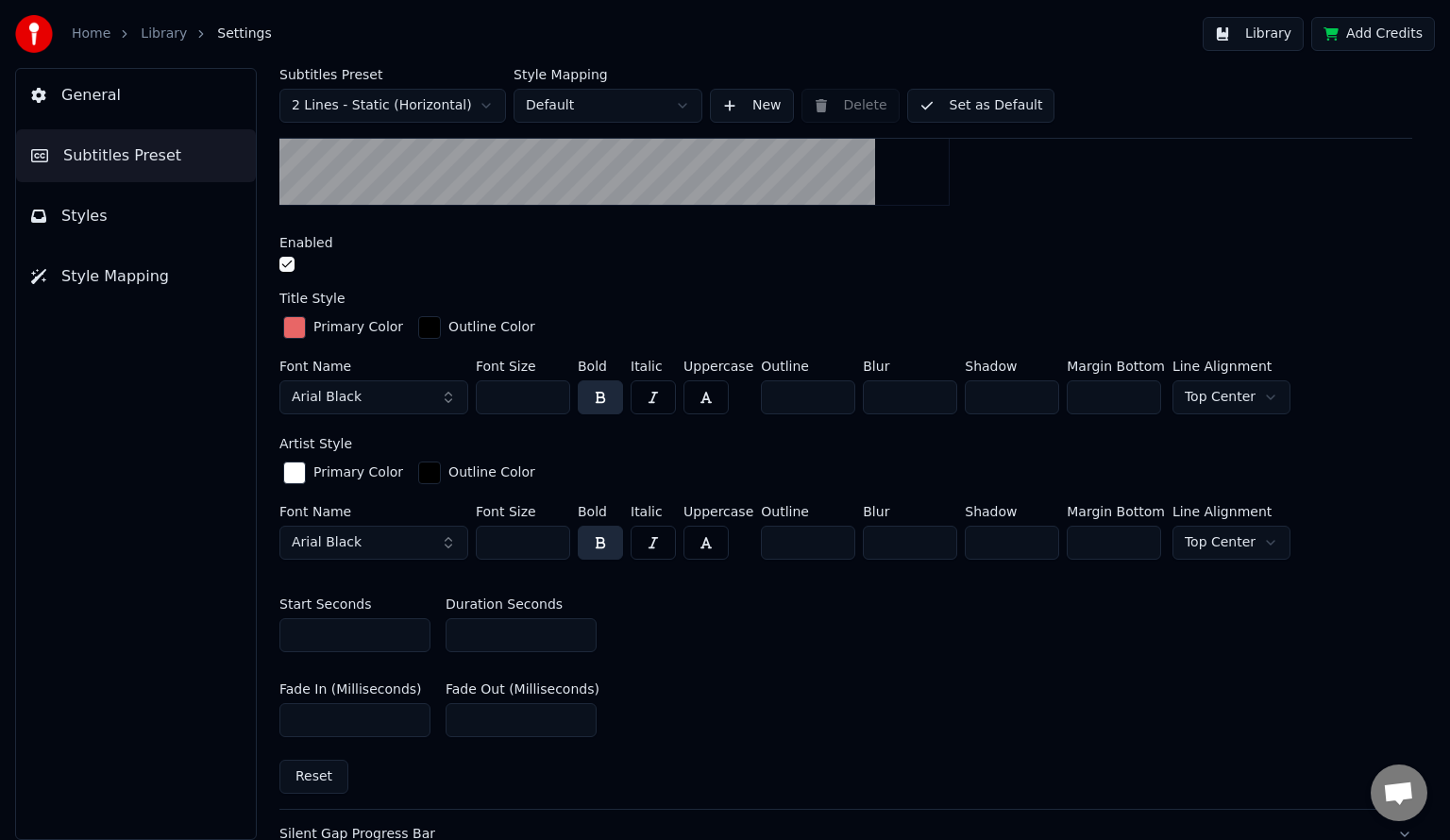
click at [368, 636] on input "*" at bounding box center [355, 635] width 151 height 34
click at [505, 639] on input "*" at bounding box center [521, 635] width 151 height 34
type input "*"
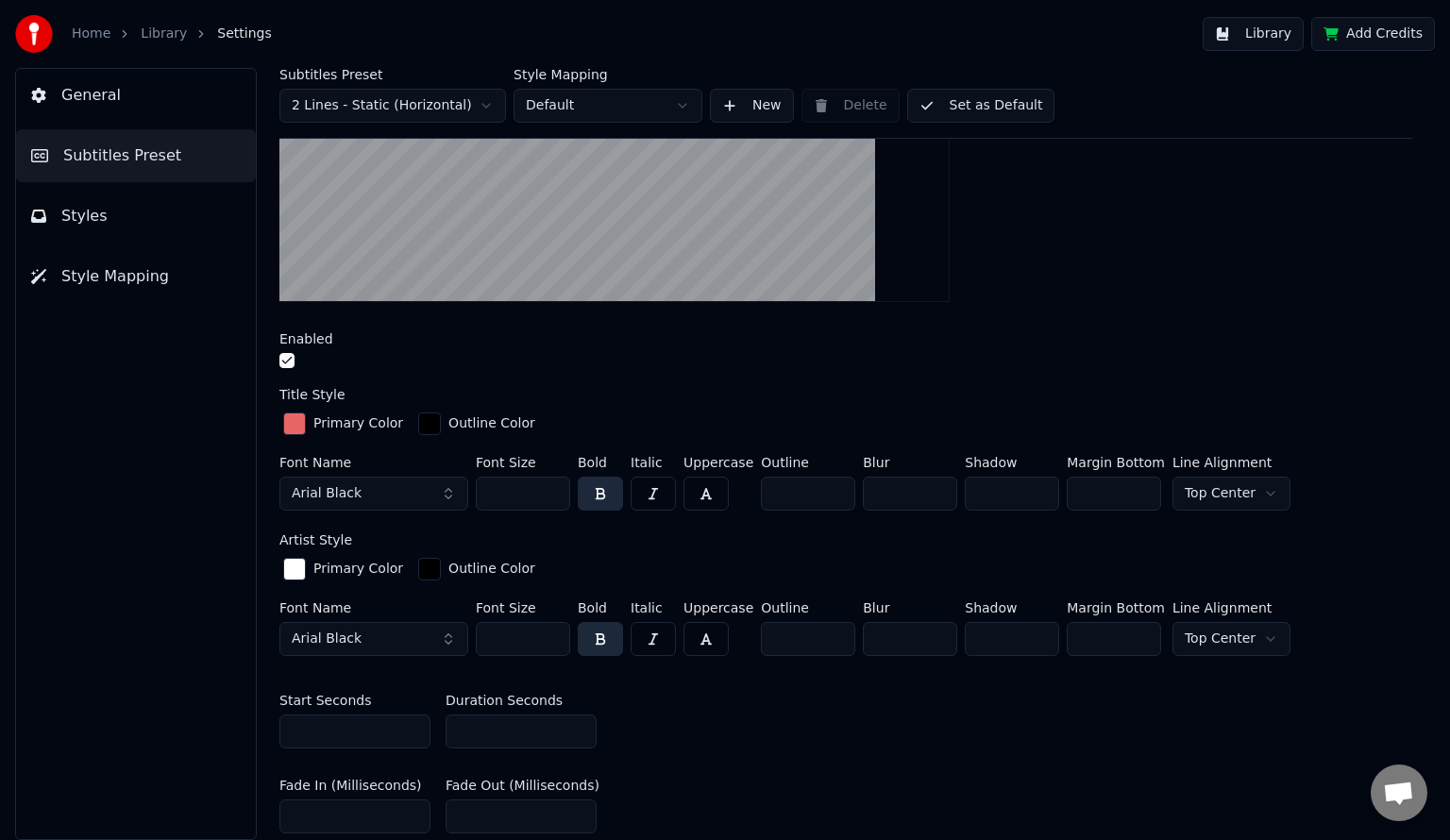
scroll to position [404, 0]
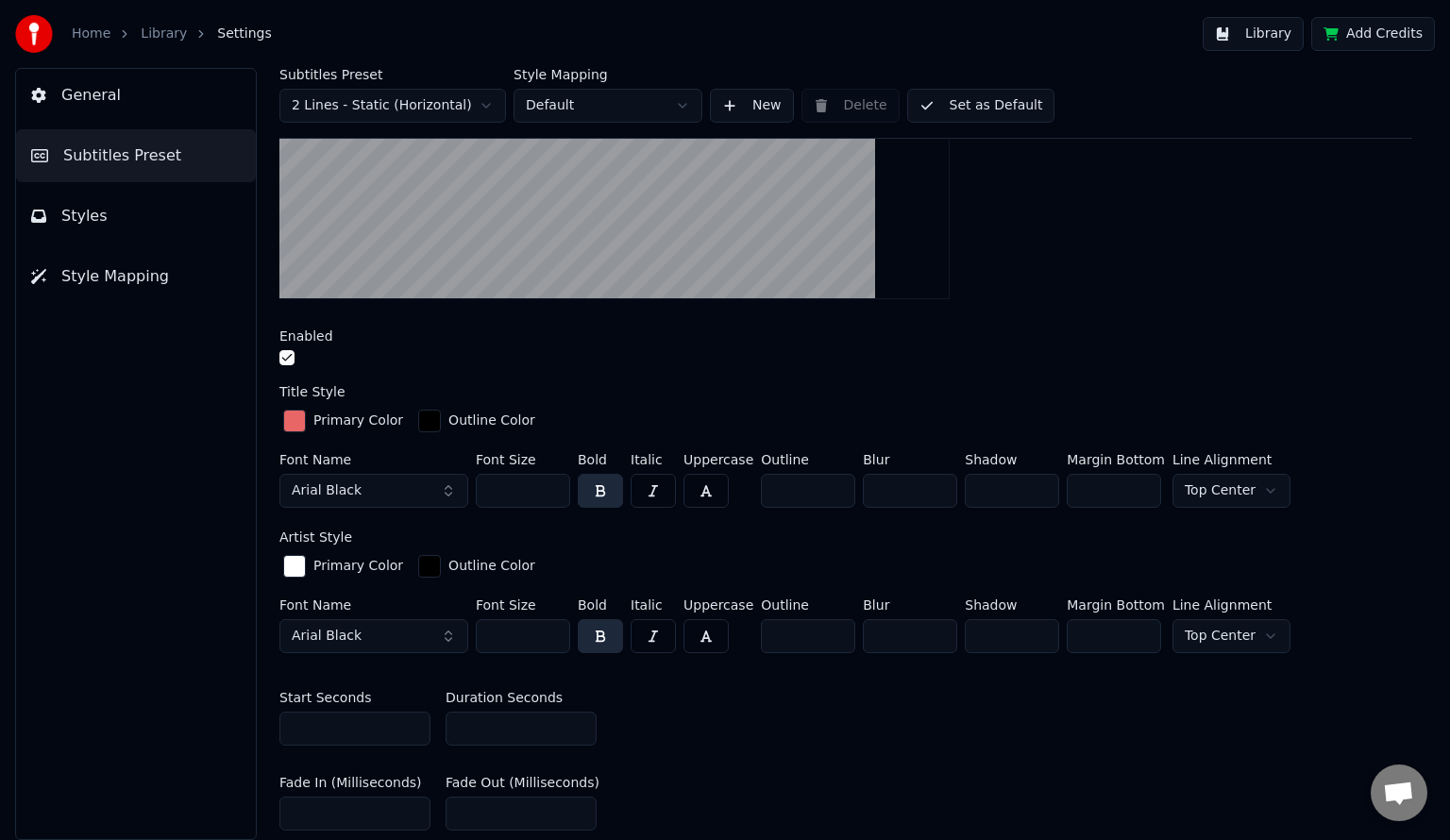
click at [991, 106] on button "Set as Default" at bounding box center [981, 105] width 148 height 34
click at [95, 29] on link "Home" at bounding box center [90, 34] width 39 height 19
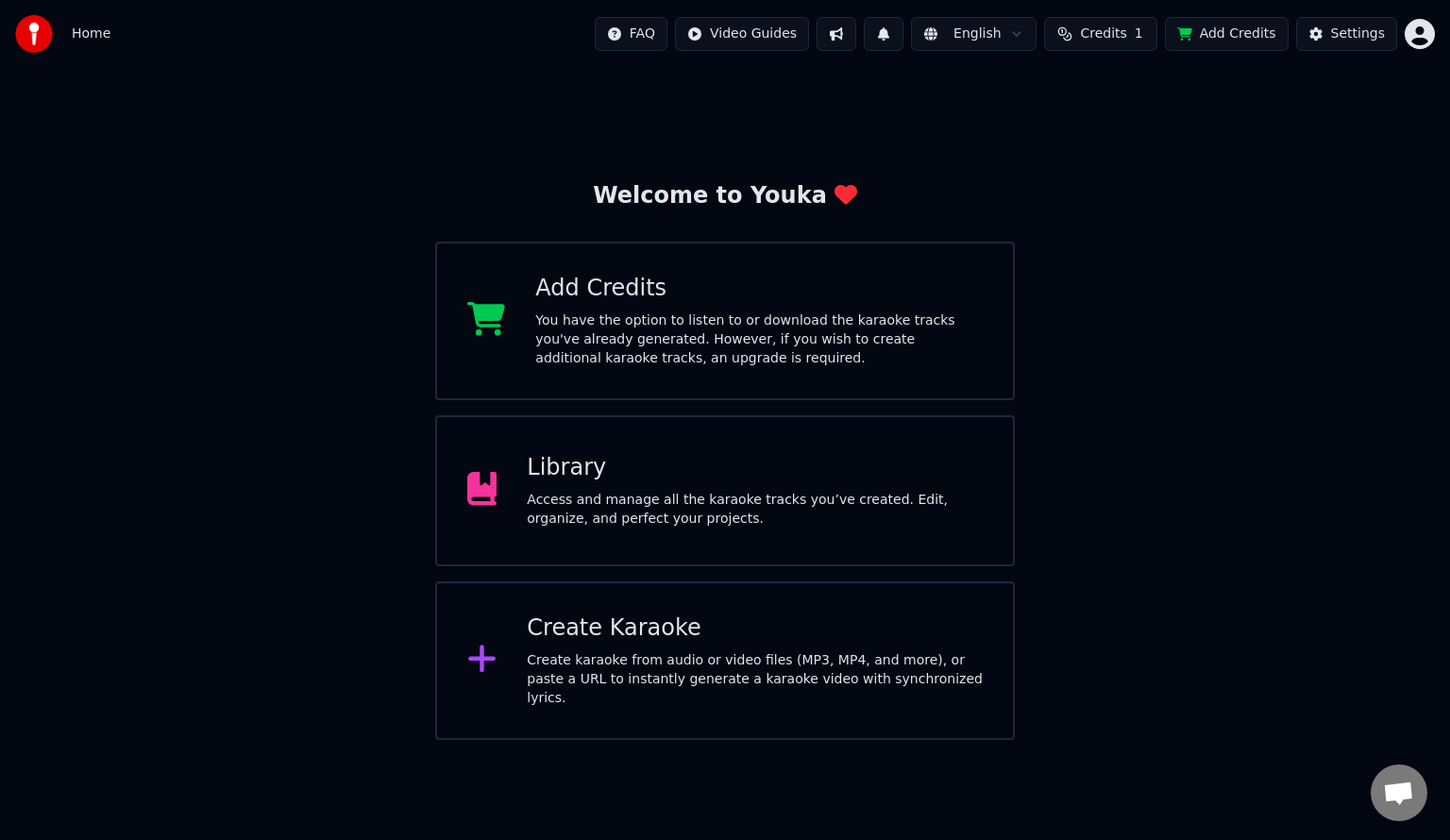
click at [720, 502] on div "Access and manage all the karaoke tracks you’ve created. Edit, organize, and pe…" at bounding box center [754, 509] width 456 height 38
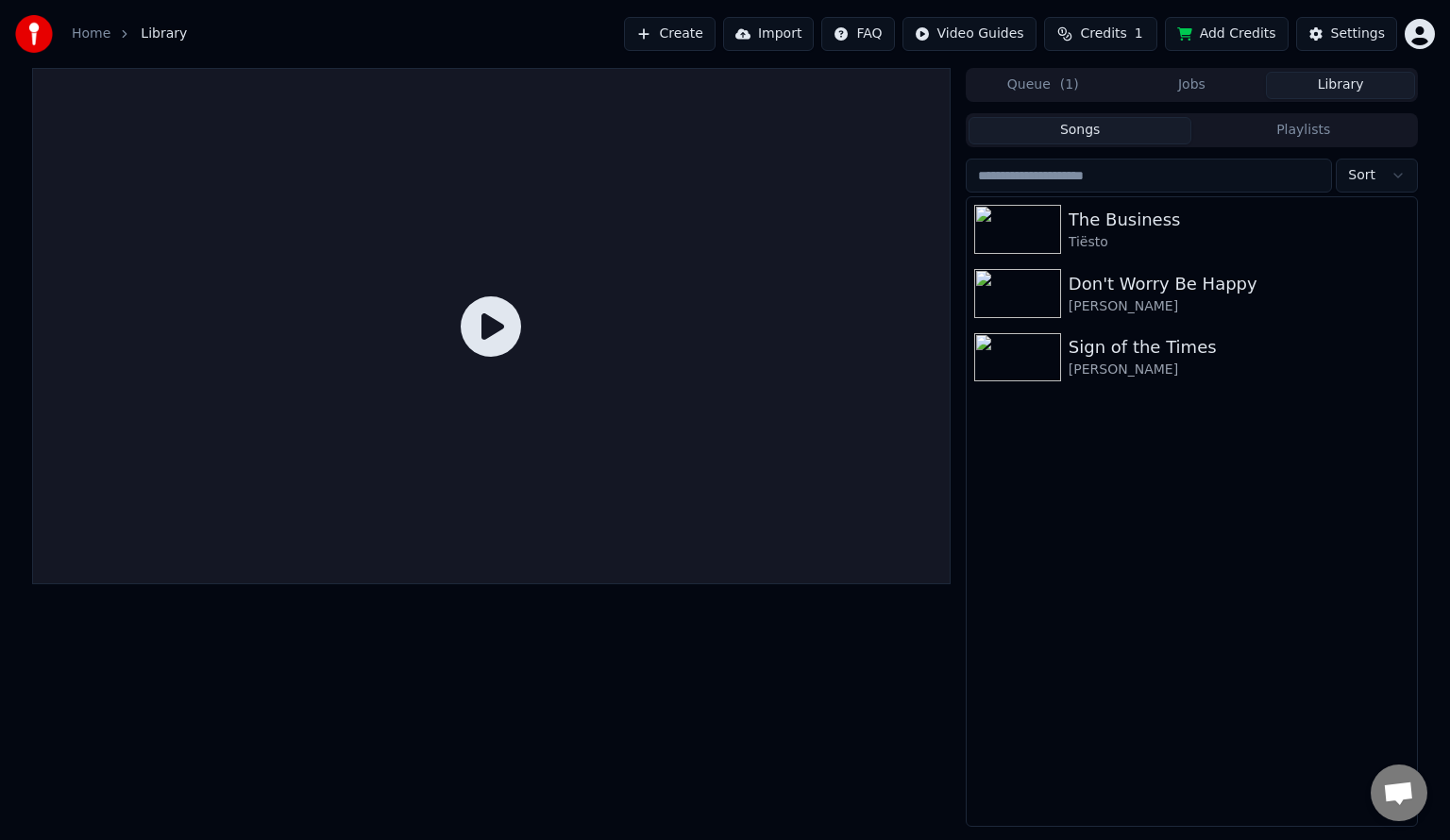
click at [1206, 383] on div "Sign of the Times [PERSON_NAME]" at bounding box center [1191, 357] width 450 height 65
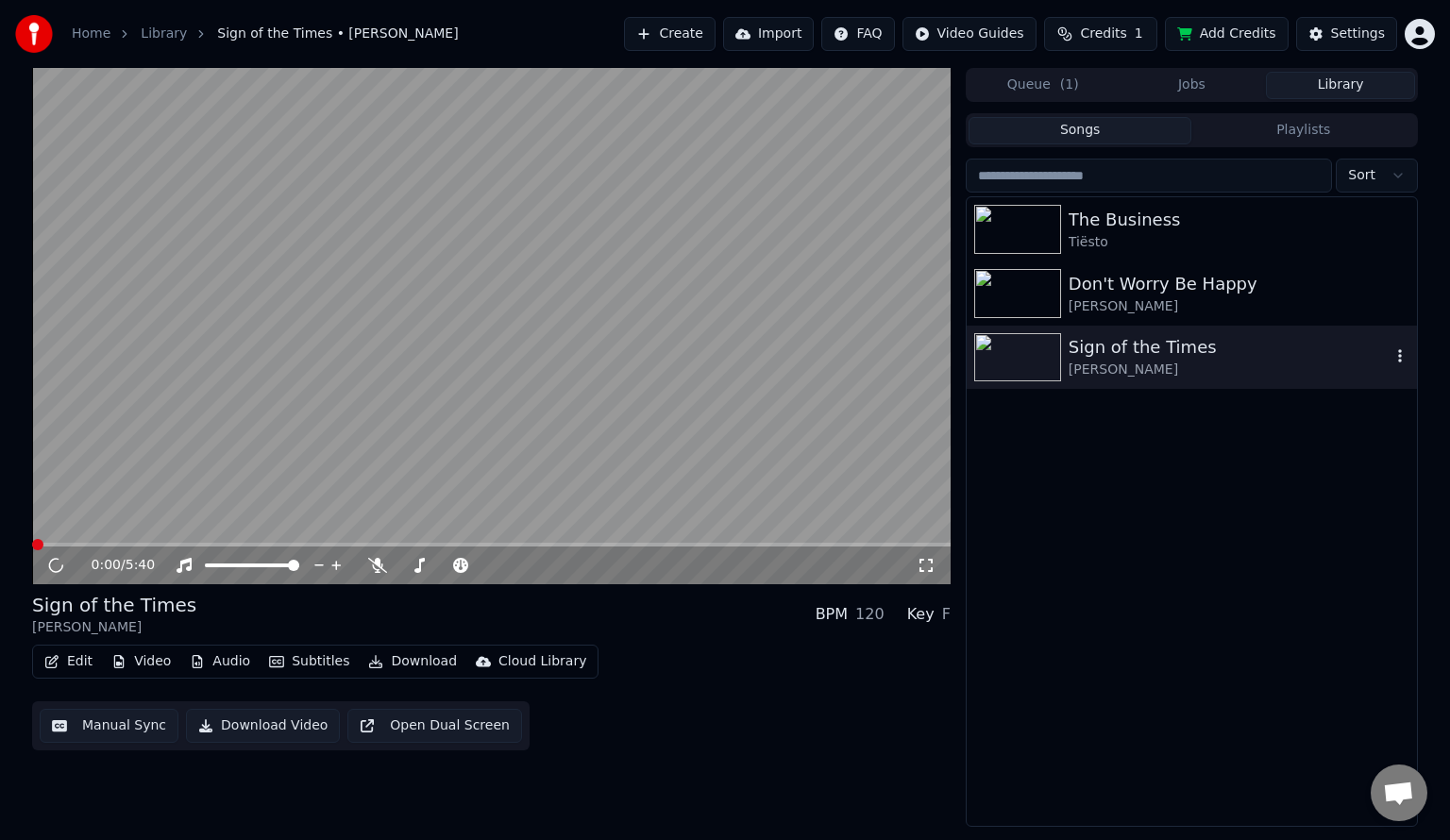
click at [922, 565] on icon at bounding box center [926, 565] width 19 height 15
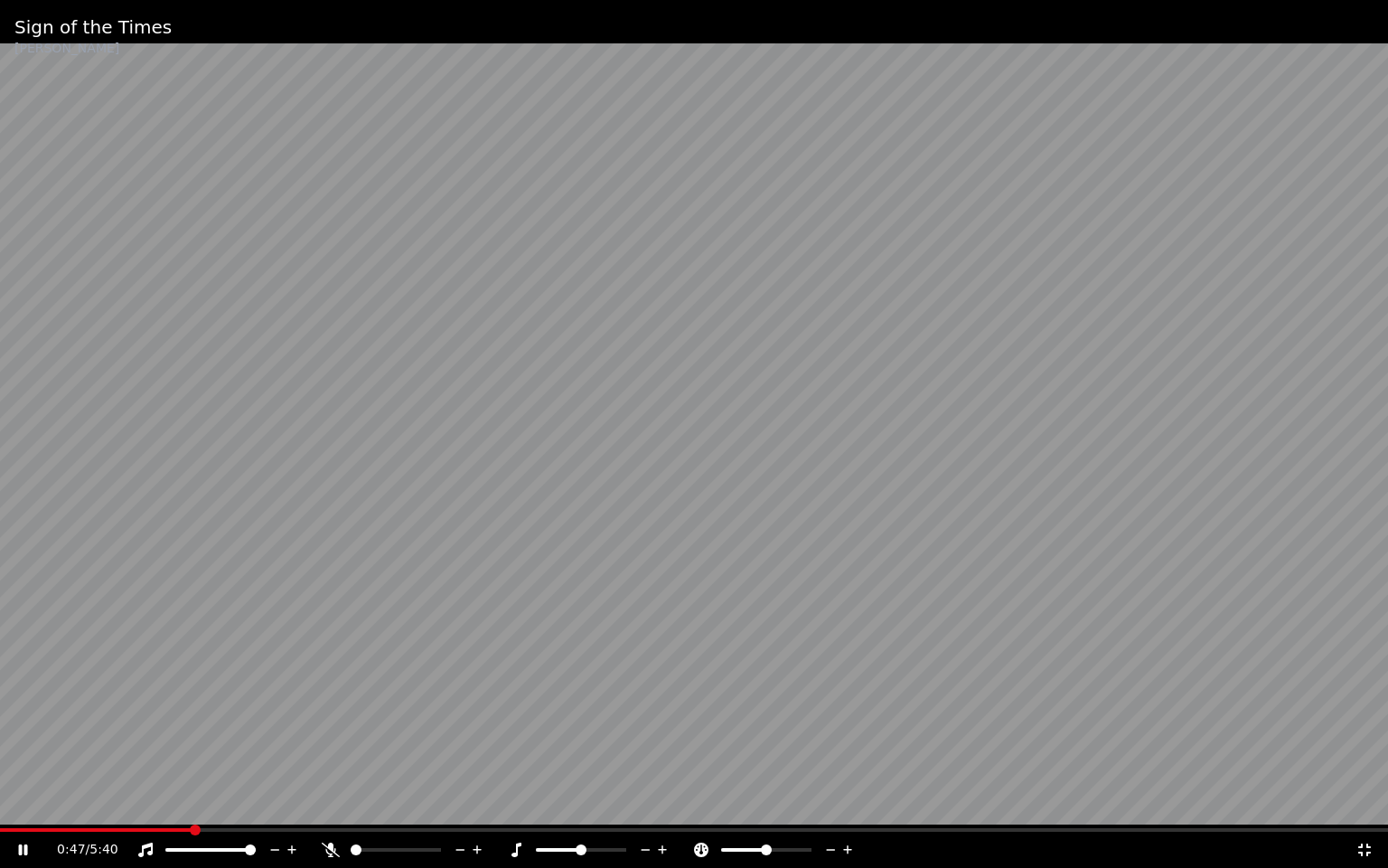
click at [190, 803] on span at bounding box center [694, 830] width 1388 height 4
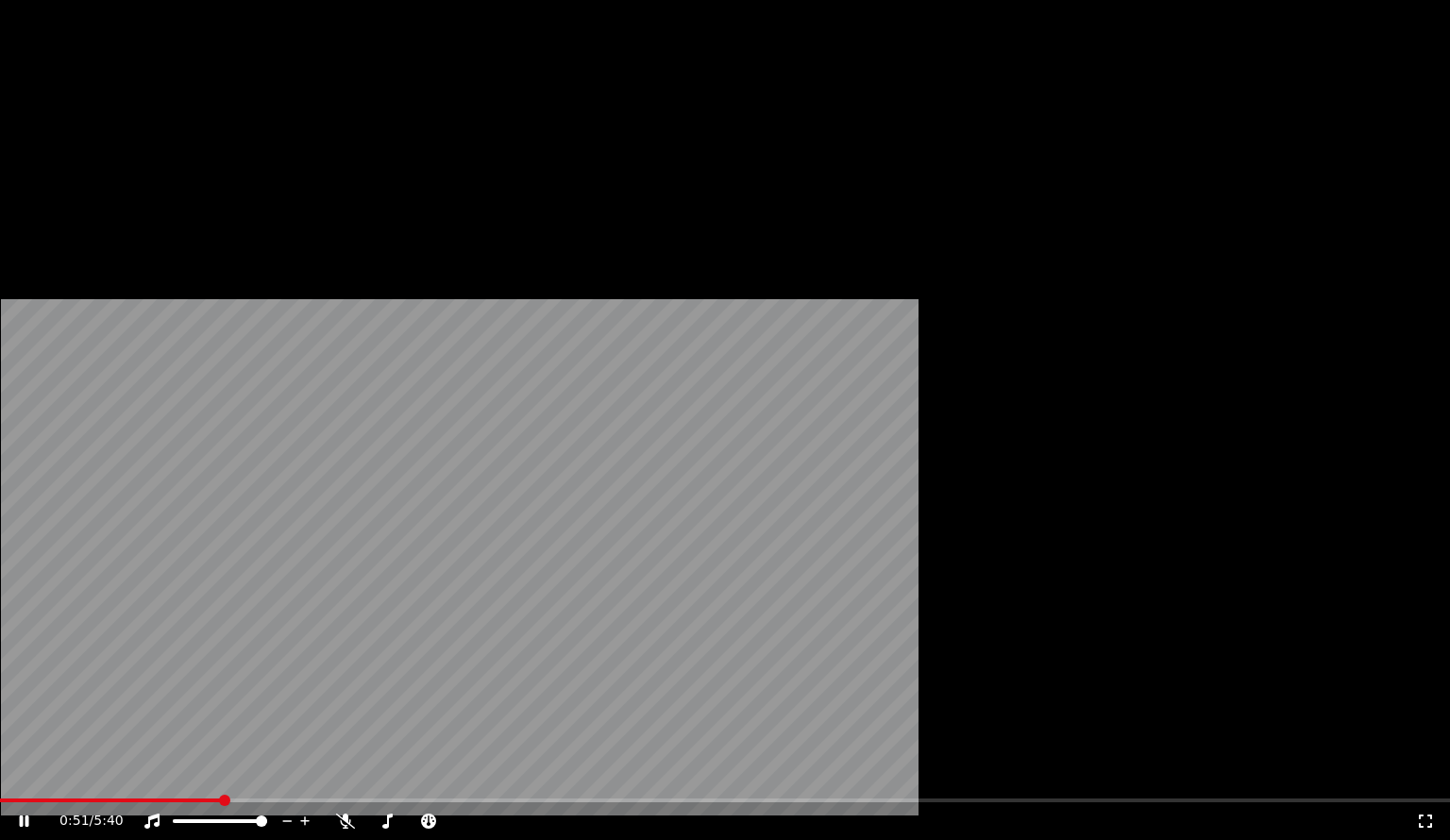
drag, startPoint x: 163, startPoint y: 542, endPoint x: 79, endPoint y: 542, distance: 84.0
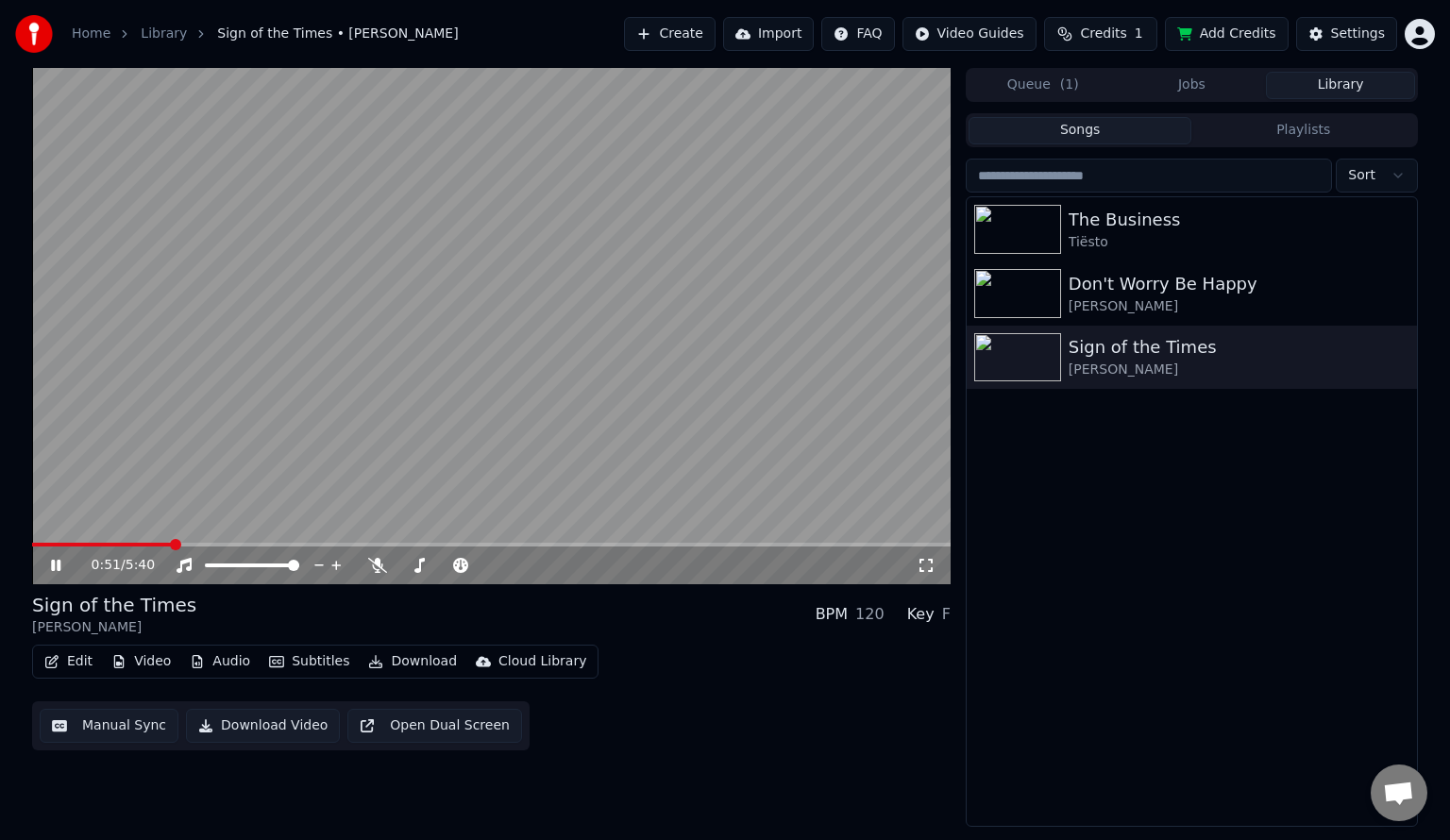
click at [79, 542] on video at bounding box center [491, 326] width 919 height 516
click at [954, 572] on div "0:02 / 5:40 Sign of the Times [PERSON_NAME] BPM 120 Key F Edit Video Audio Subt…" at bounding box center [725, 447] width 1416 height 759
click at [918, 561] on icon at bounding box center [926, 565] width 19 height 15
click at [651, 268] on video at bounding box center [491, 326] width 919 height 516
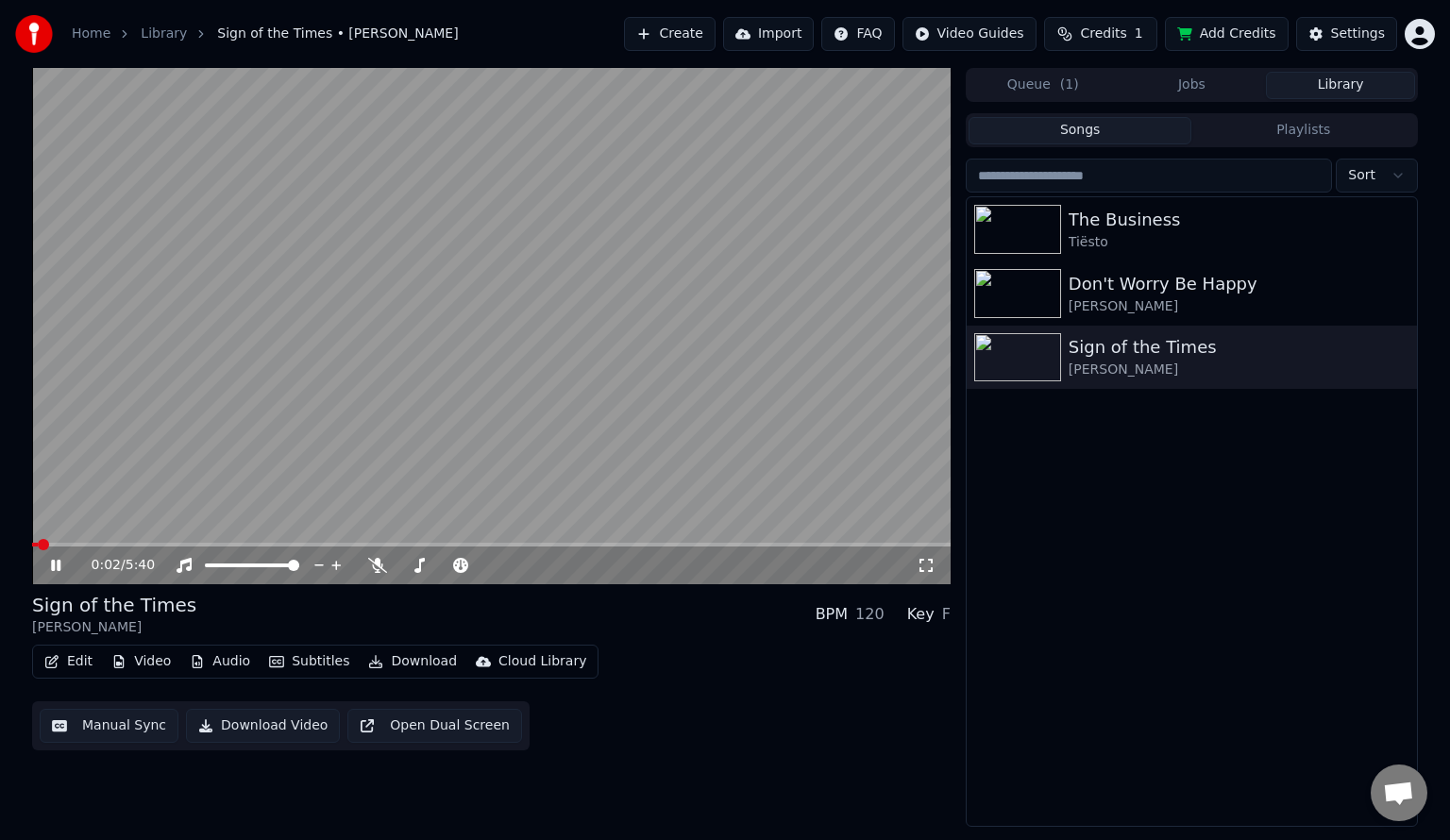
click at [929, 571] on icon at bounding box center [926, 565] width 13 height 13
click at [1106, 276] on div "Don't Worry Be Happy" at bounding box center [1230, 284] width 322 height 27
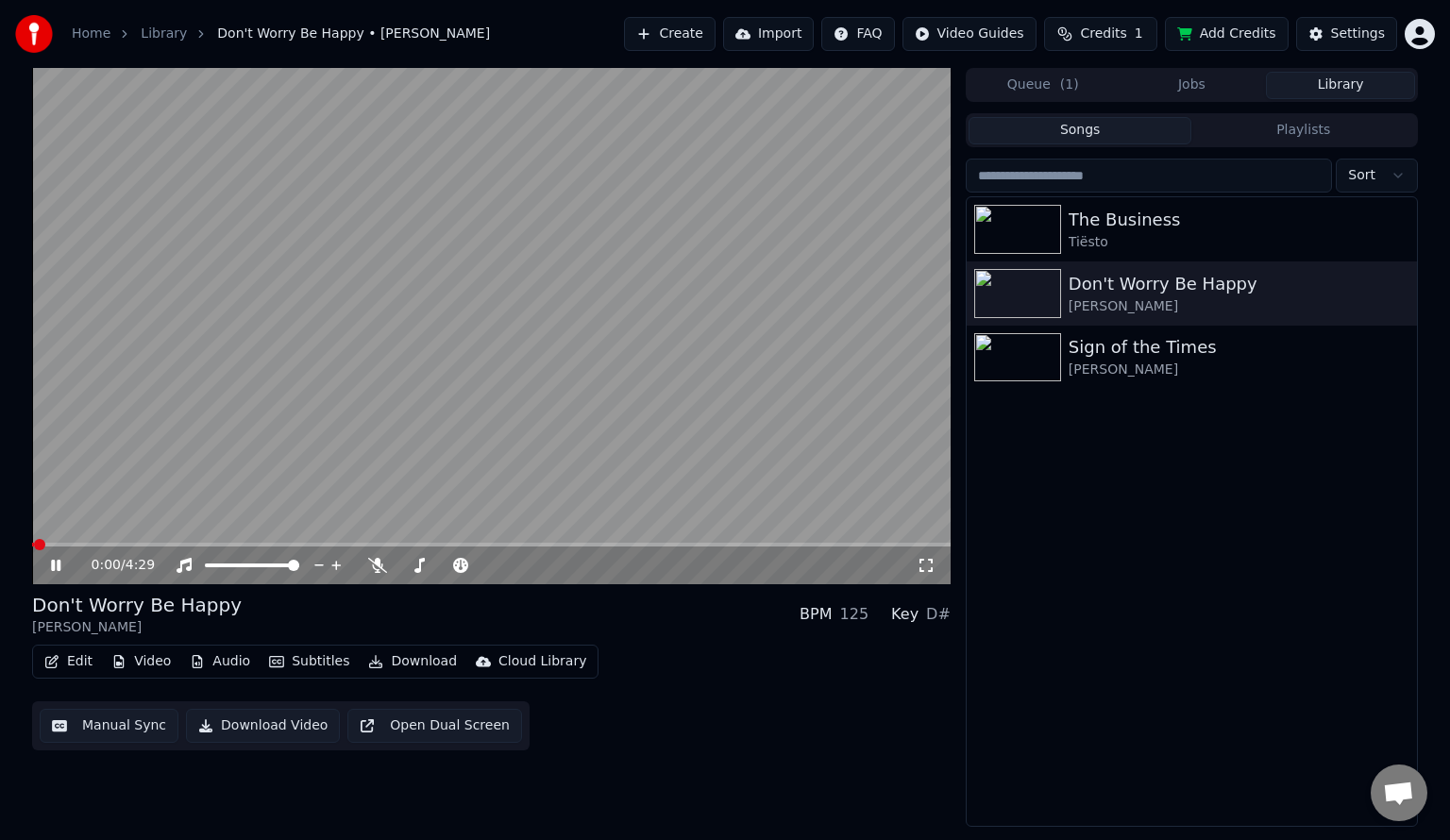
click at [927, 567] on icon at bounding box center [926, 565] width 19 height 15
drag, startPoint x: 362, startPoint y: 567, endPoint x: 374, endPoint y: 565, distance: 12.2
click at [374, 565] on div "0:27 / 4:29" at bounding box center [504, 565] width 825 height 19
click at [374, 565] on icon at bounding box center [377, 565] width 19 height 15
click at [374, 565] on icon at bounding box center [377, 565] width 10 height 15
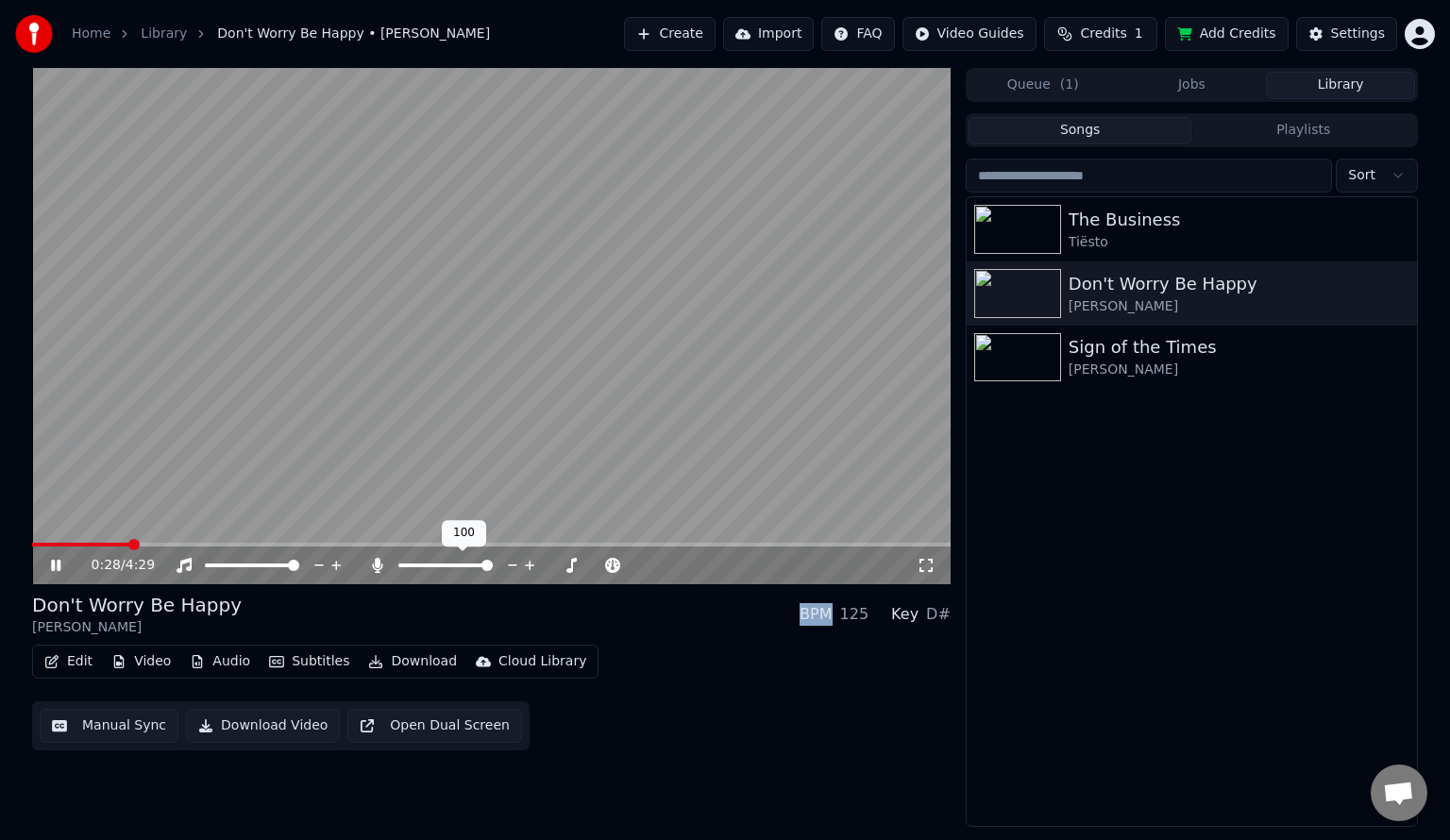
click at [374, 565] on icon at bounding box center [377, 565] width 19 height 15
click at [374, 565] on icon at bounding box center [377, 565] width 10 height 15
click at [374, 565] on icon at bounding box center [377, 565] width 19 height 15
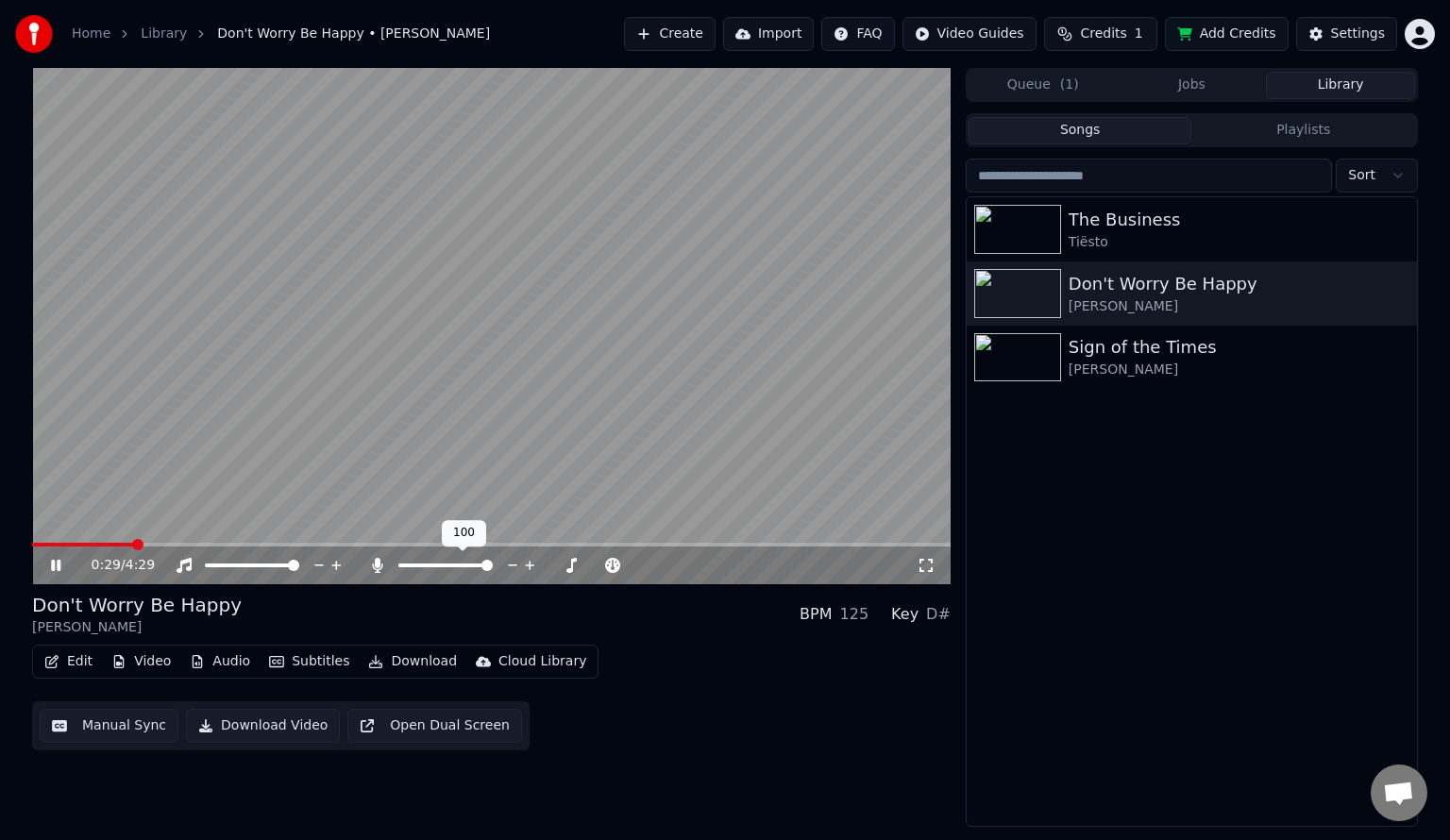
click at [374, 565] on icon at bounding box center [377, 565] width 10 height 15
click at [374, 565] on icon at bounding box center [377, 565] width 19 height 15
click at [374, 565] on icon at bounding box center [377, 565] width 10 height 15
click at [374, 565] on icon at bounding box center [377, 565] width 19 height 15
click at [374, 565] on icon at bounding box center [377, 565] width 10 height 15
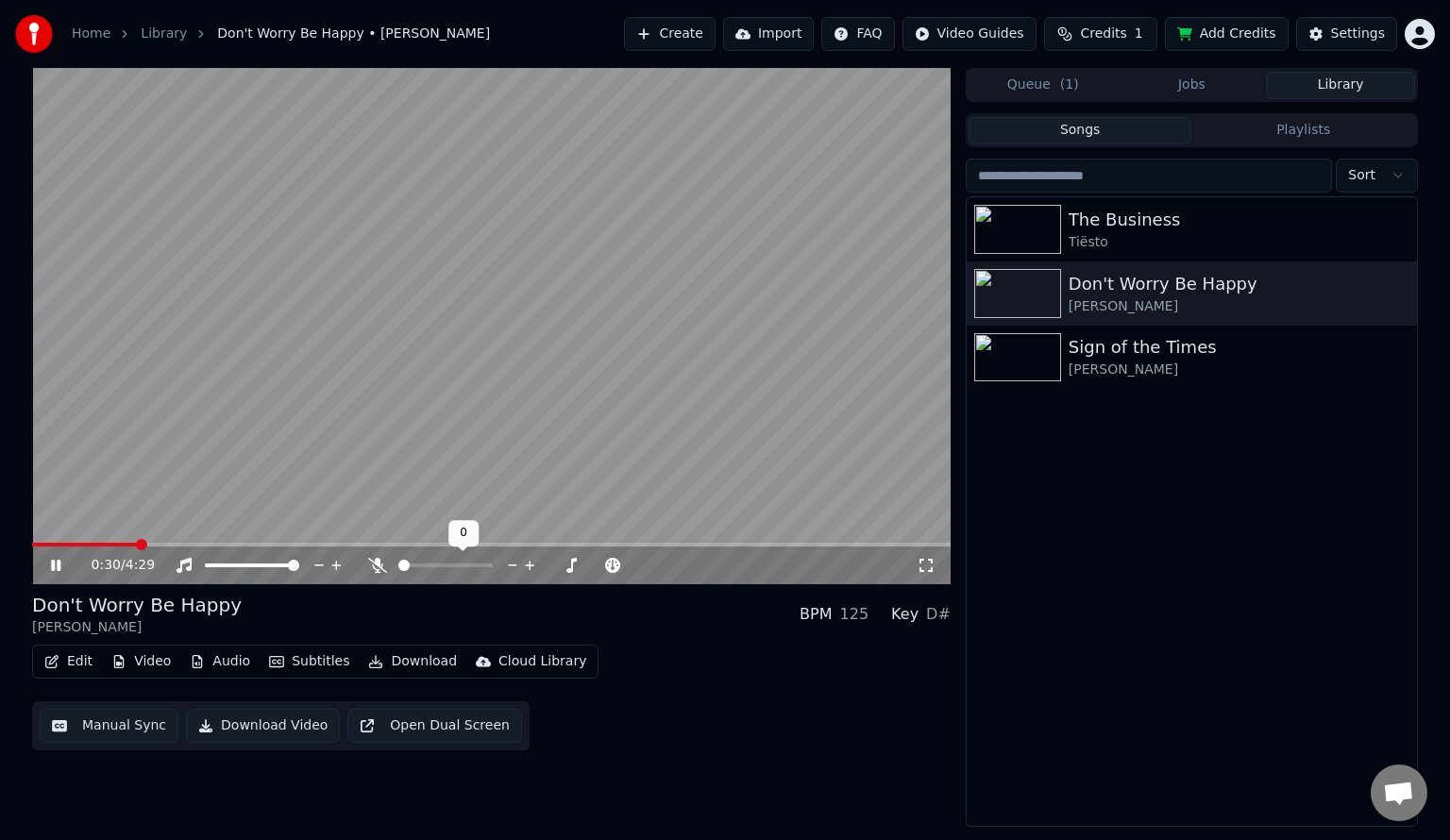
click at [374, 565] on icon at bounding box center [377, 565] width 19 height 15
click at [374, 565] on icon at bounding box center [377, 565] width 10 height 15
click at [374, 565] on icon at bounding box center [377, 565] width 19 height 15
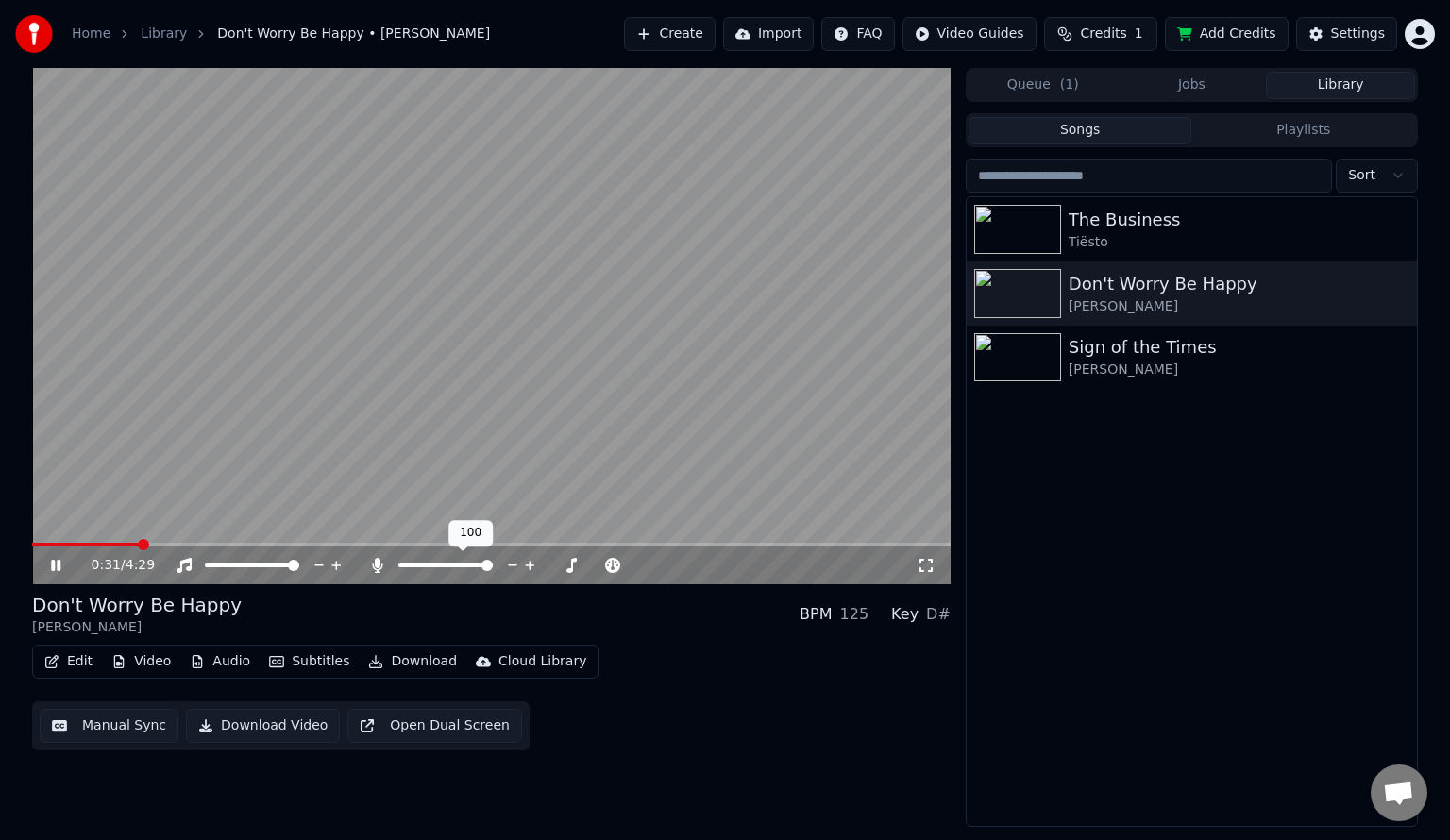
click at [374, 565] on icon at bounding box center [377, 565] width 10 height 15
click at [374, 565] on icon at bounding box center [377, 565] width 19 height 15
click at [374, 565] on icon at bounding box center [377, 565] width 10 height 15
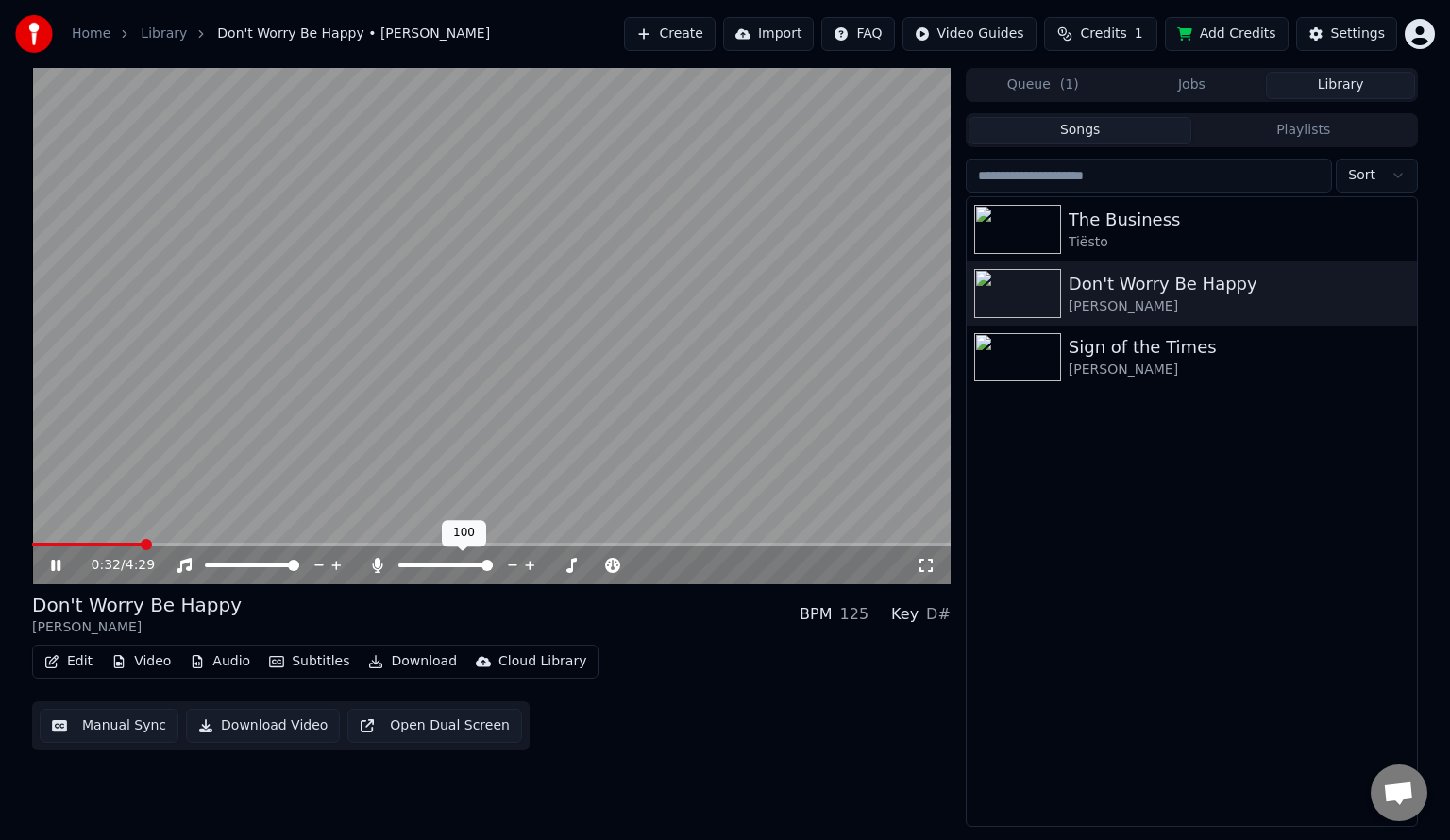
click at [374, 565] on icon at bounding box center [377, 565] width 19 height 15
click at [374, 565] on icon at bounding box center [377, 565] width 10 height 15
click at [374, 565] on icon at bounding box center [377, 565] width 19 height 15
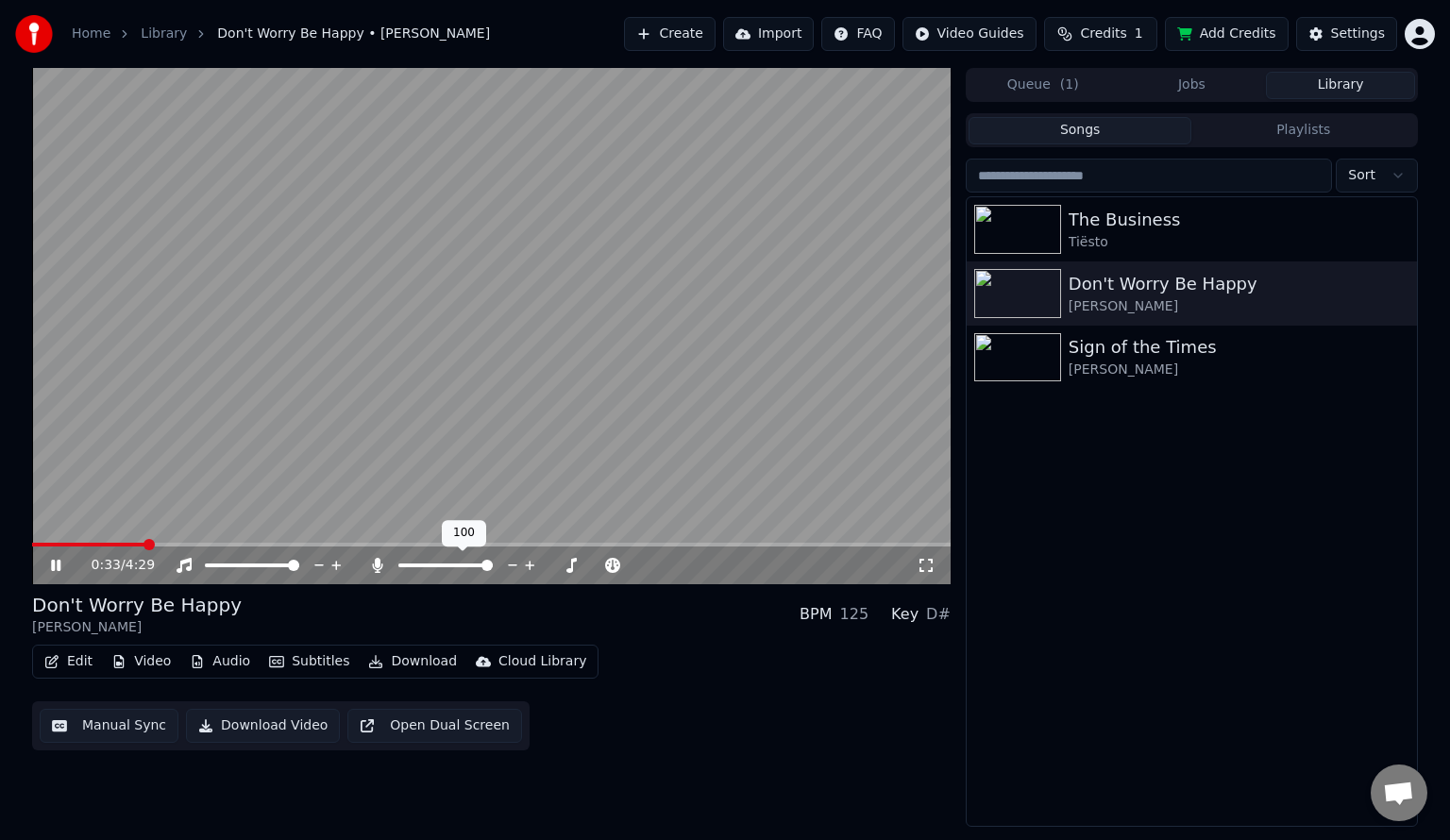
click at [374, 565] on icon at bounding box center [377, 565] width 10 height 15
click at [374, 565] on icon at bounding box center [377, 565] width 19 height 15
click at [374, 565] on icon at bounding box center [377, 565] width 10 height 15
click at [374, 565] on icon at bounding box center [377, 565] width 19 height 15
click at [374, 565] on icon at bounding box center [377, 565] width 10 height 15
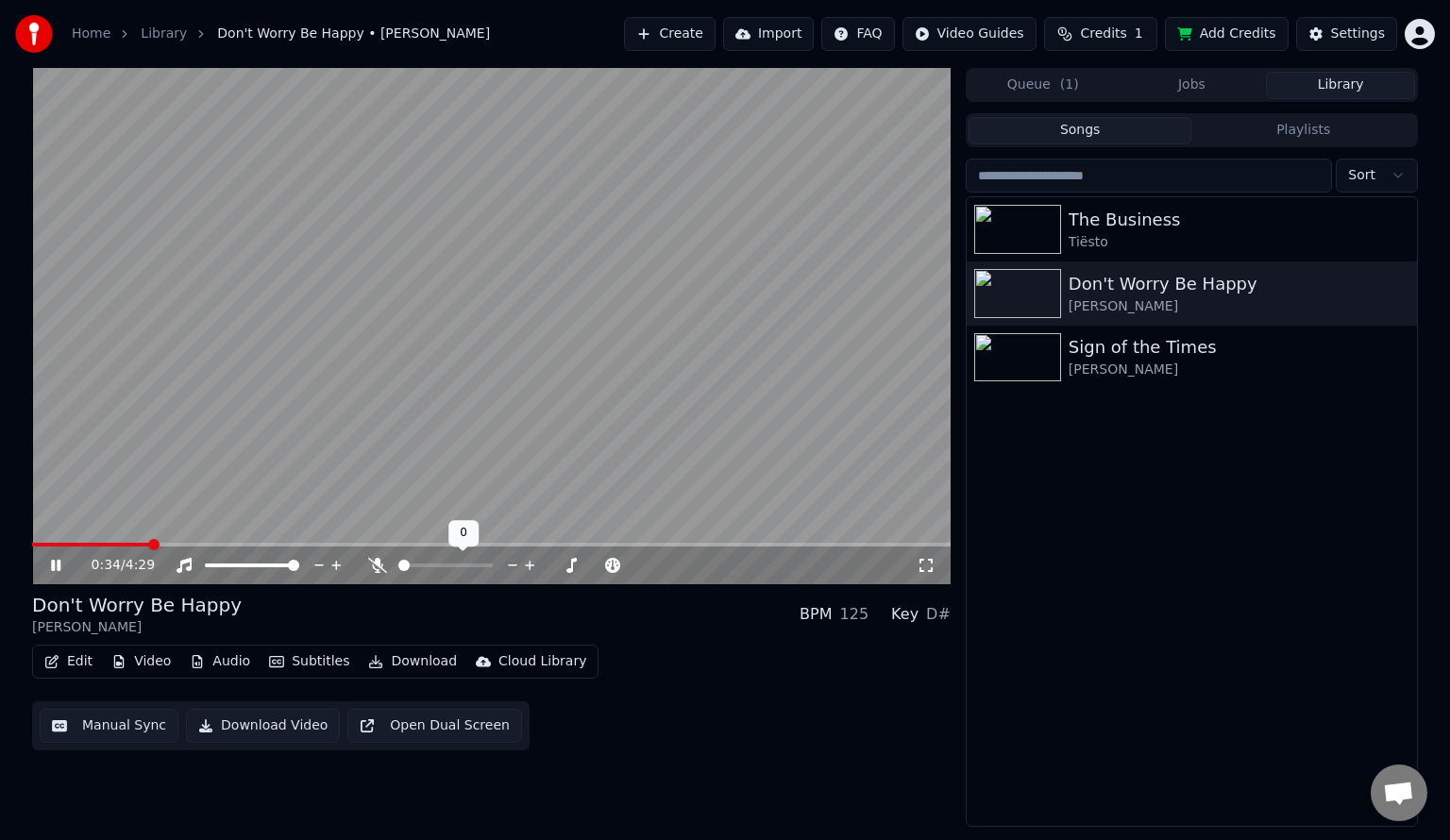
click at [374, 565] on icon at bounding box center [377, 565] width 19 height 15
click at [374, 565] on icon at bounding box center [377, 565] width 10 height 15
click at [374, 565] on icon at bounding box center [377, 565] width 19 height 15
click at [374, 565] on icon at bounding box center [377, 565] width 10 height 15
click at [374, 565] on icon at bounding box center [377, 565] width 19 height 15
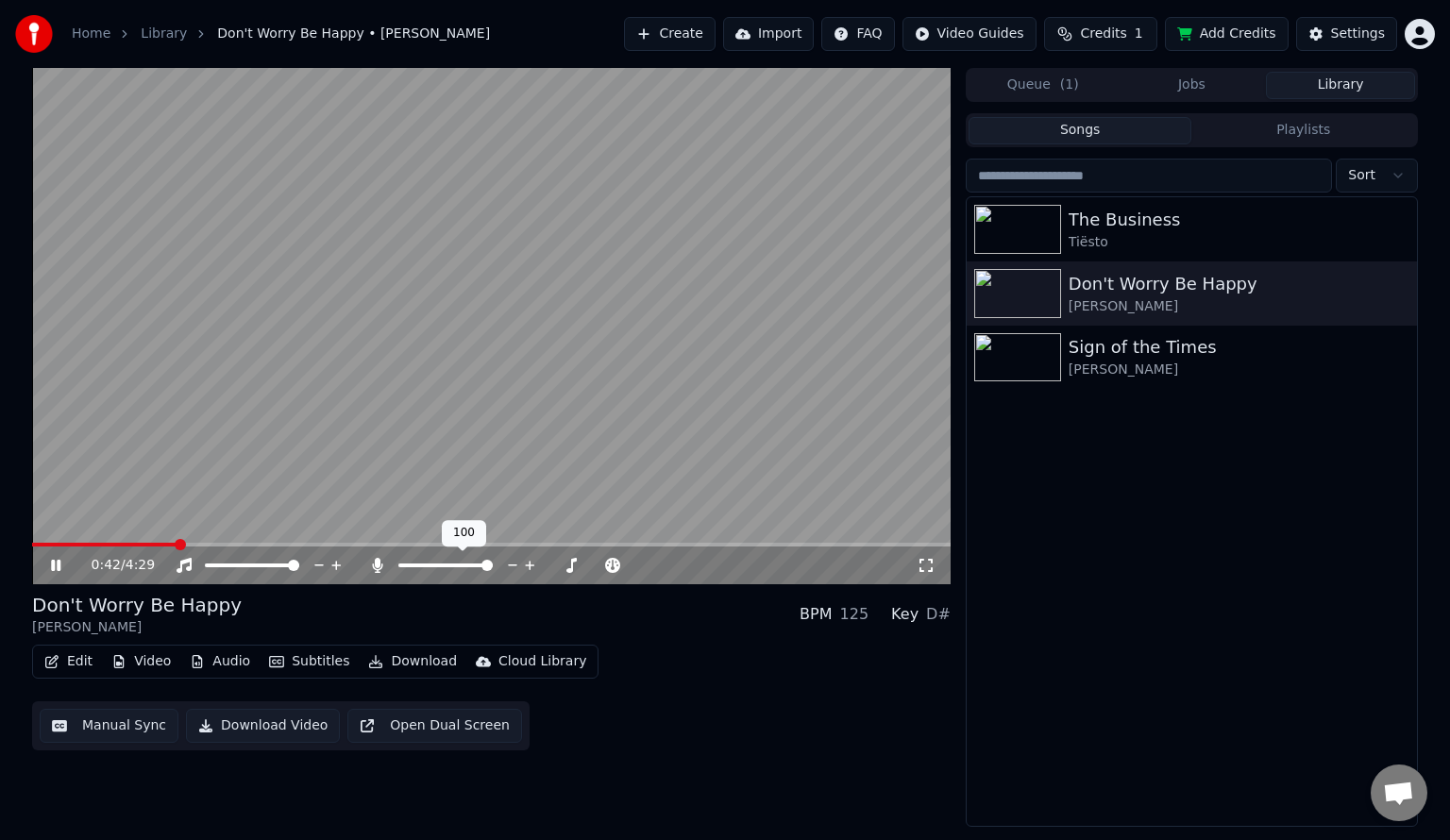
click at [374, 565] on icon at bounding box center [377, 565] width 10 height 15
click at [1213, 381] on div "Sign of the Times [PERSON_NAME]" at bounding box center [1191, 357] width 450 height 65
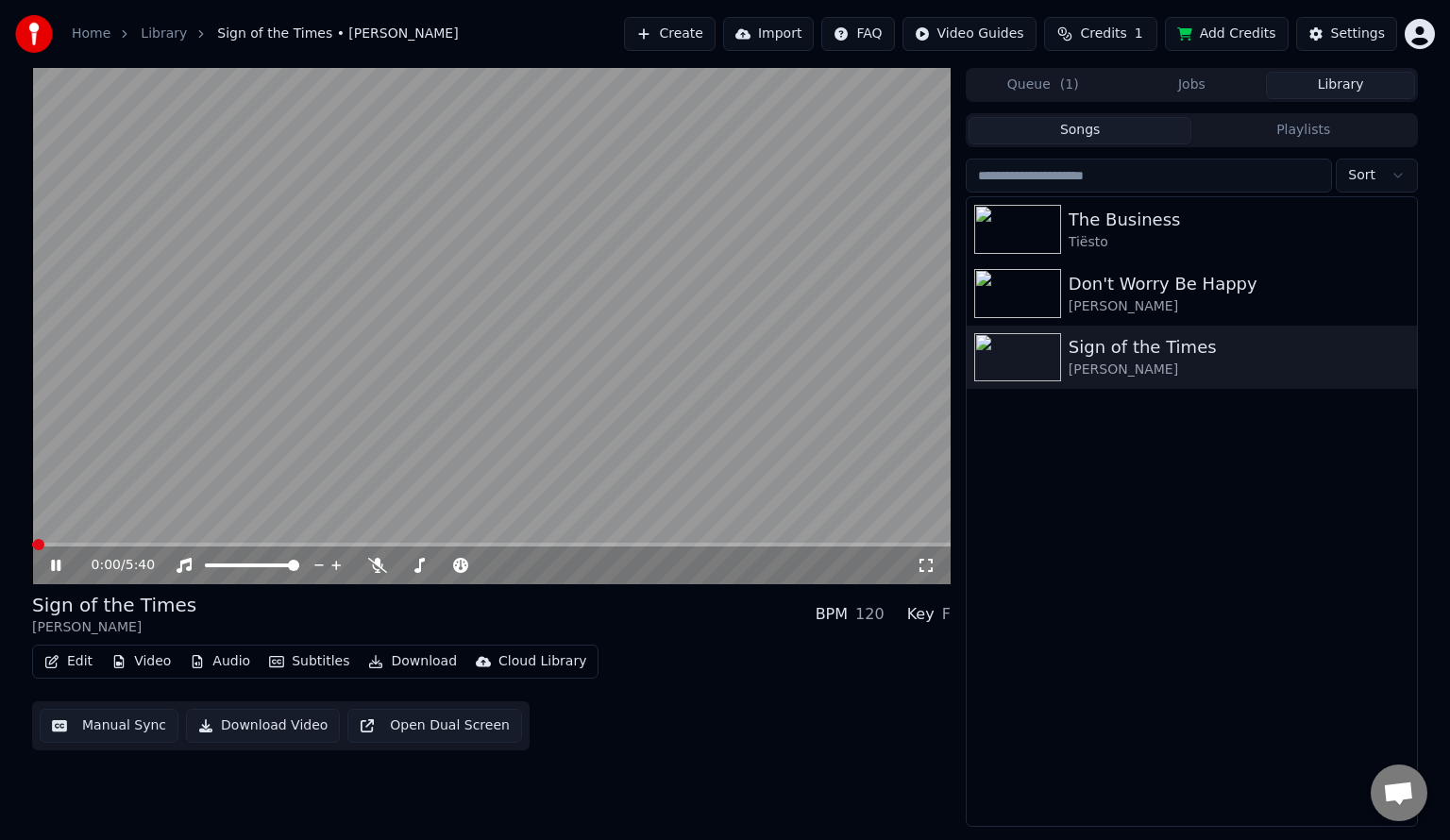
click at [931, 568] on icon at bounding box center [926, 565] width 13 height 13
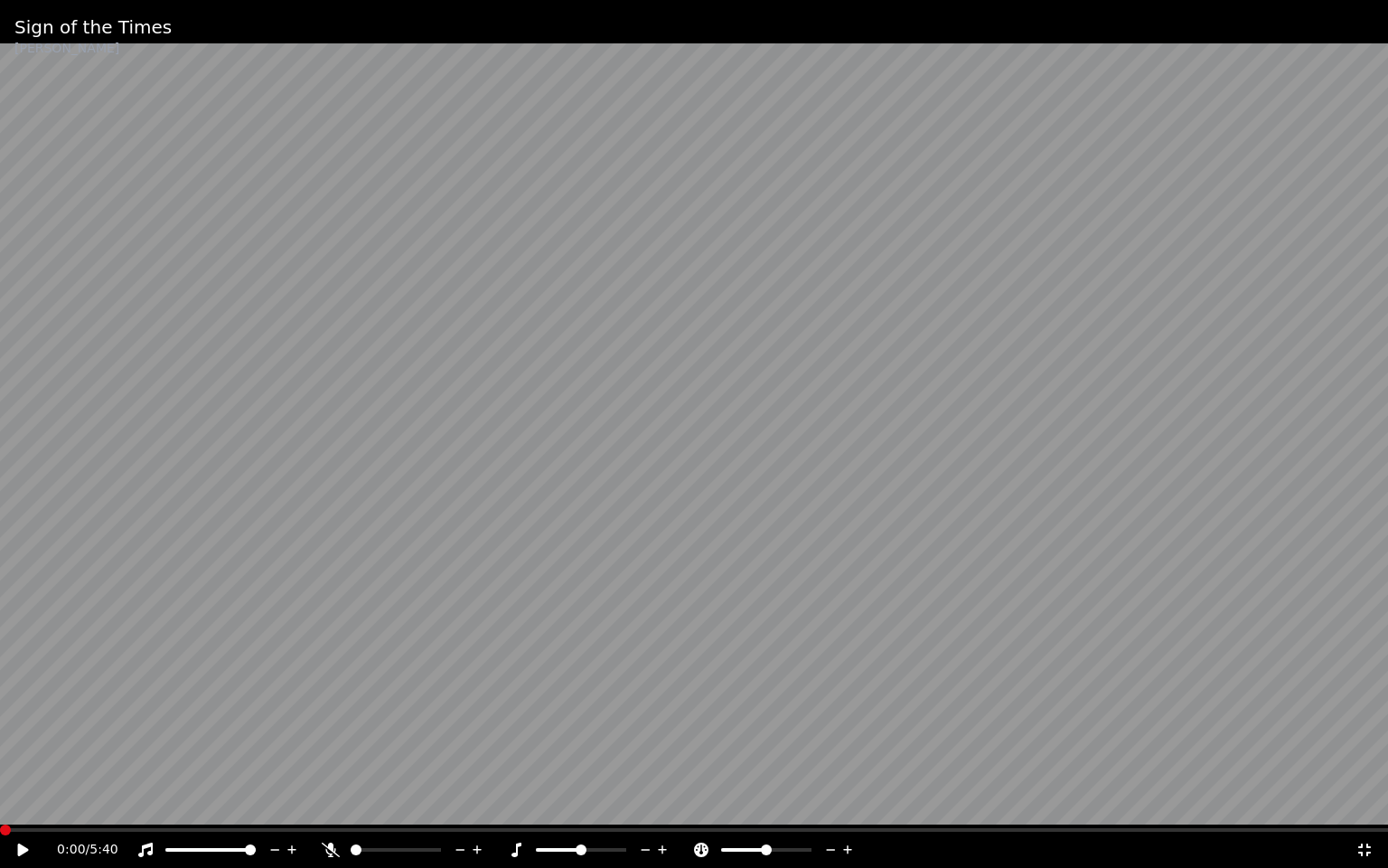
click at [891, 565] on video at bounding box center [694, 434] width 1388 height 868
click at [304, 803] on span at bounding box center [694, 830] width 1388 height 4
